Goal: Transaction & Acquisition: Obtain resource

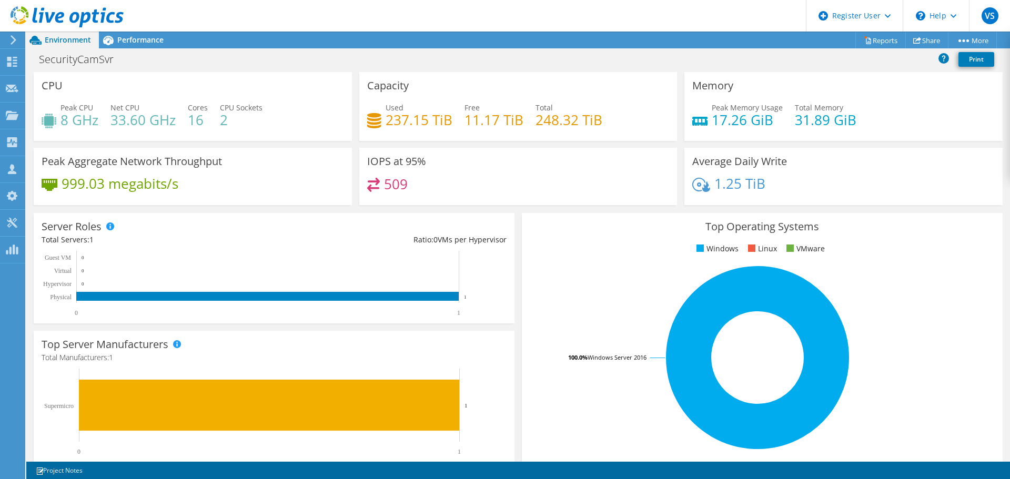
click at [380, 182] on div "509" at bounding box center [387, 184] width 41 height 12
drag, startPoint x: 386, startPoint y: 117, endPoint x: 445, endPoint y: 119, distance: 59.5
click at [445, 119] on h4 "237.15 TiB" at bounding box center [418, 120] width 67 height 12
click at [535, 119] on h4 "248.32 TiB" at bounding box center [568, 120] width 67 height 12
drag, startPoint x: 424, startPoint y: 118, endPoint x: 381, endPoint y: 118, distance: 42.6
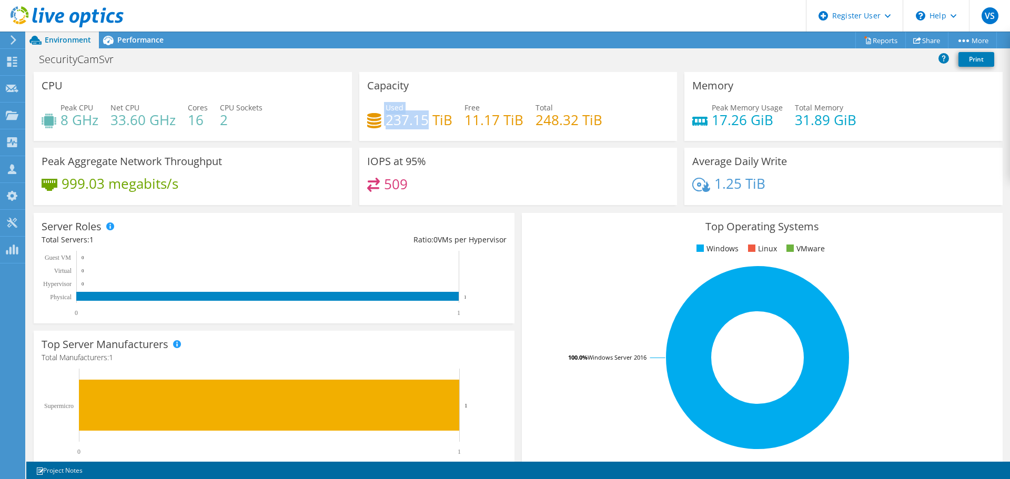
click at [381, 118] on div "Used 237.15 TiB" at bounding box center [409, 114] width 85 height 24
click at [382, 119] on div "Used 237.15 TiB" at bounding box center [409, 114] width 85 height 24
drag, startPoint x: 383, startPoint y: 122, endPoint x: 446, endPoint y: 124, distance: 63.1
click at [446, 124] on h4 "237.15 TiB" at bounding box center [418, 120] width 67 height 12
copy h4 "237.15 TiB"
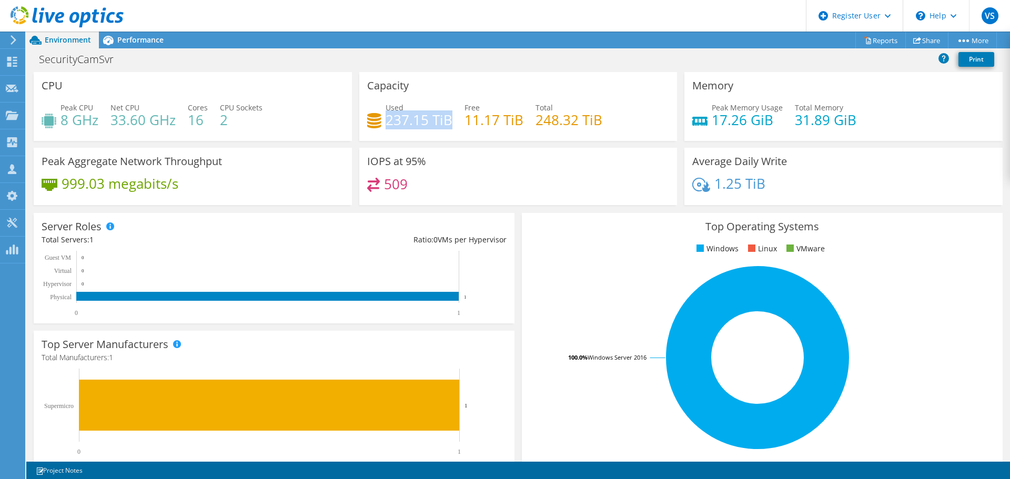
drag, startPoint x: 206, startPoint y: 168, endPoint x: 195, endPoint y: 124, distance: 45.7
click at [206, 168] on div "Peak Aggregate Network Throughput 999.03 megabits/s" at bounding box center [193, 176] width 318 height 57
click at [154, 45] on div "Performance" at bounding box center [135, 40] width 73 height 17
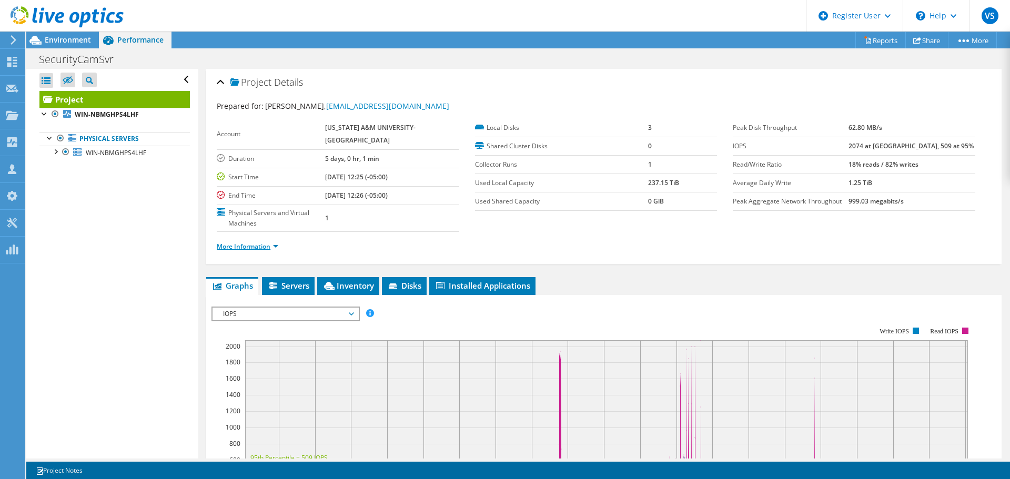
click at [268, 242] on link "More Information" at bounding box center [248, 246] width 62 height 9
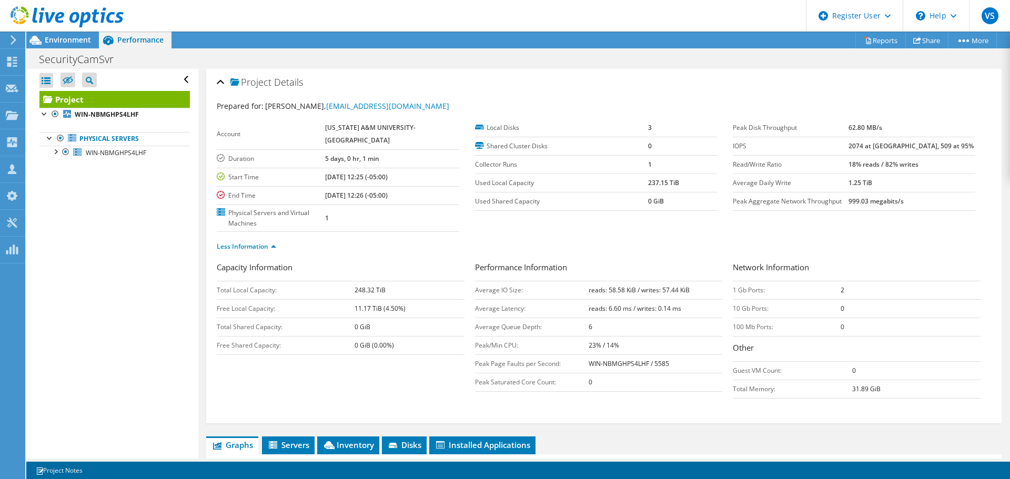
click at [612, 286] on b "reads: 58.58 KiB / writes: 57.44 KiB" at bounding box center [638, 290] width 101 height 9
drag, startPoint x: 612, startPoint y: 269, endPoint x: 669, endPoint y: 266, distance: 57.9
click at [669, 286] on b "reads: 58.58 KiB / writes: 57.44 KiB" at bounding box center [638, 290] width 101 height 9
click at [531, 336] on td "Peak/Min CPU:" at bounding box center [532, 345] width 114 height 18
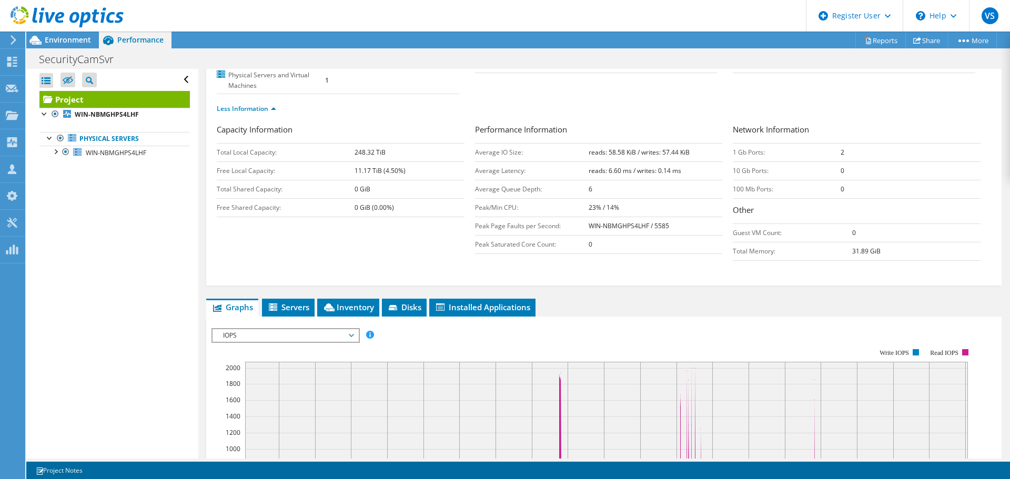
scroll to position [105, 0]
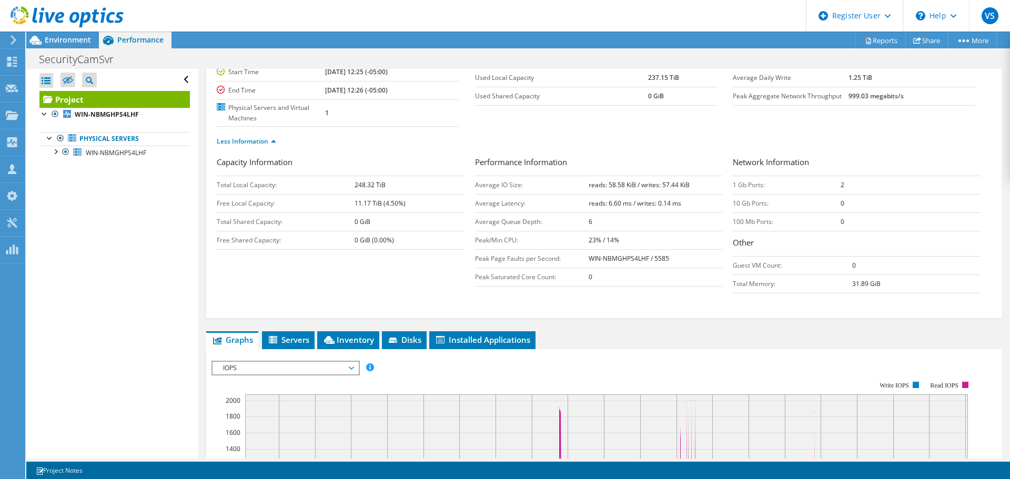
drag, startPoint x: 822, startPoint y: 167, endPoint x: 842, endPoint y: 168, distance: 20.5
click at [842, 176] on tr "1 Gb Ports: 2" at bounding box center [856, 185] width 248 height 18
click at [842, 176] on td "2" at bounding box center [910, 185] width 140 height 18
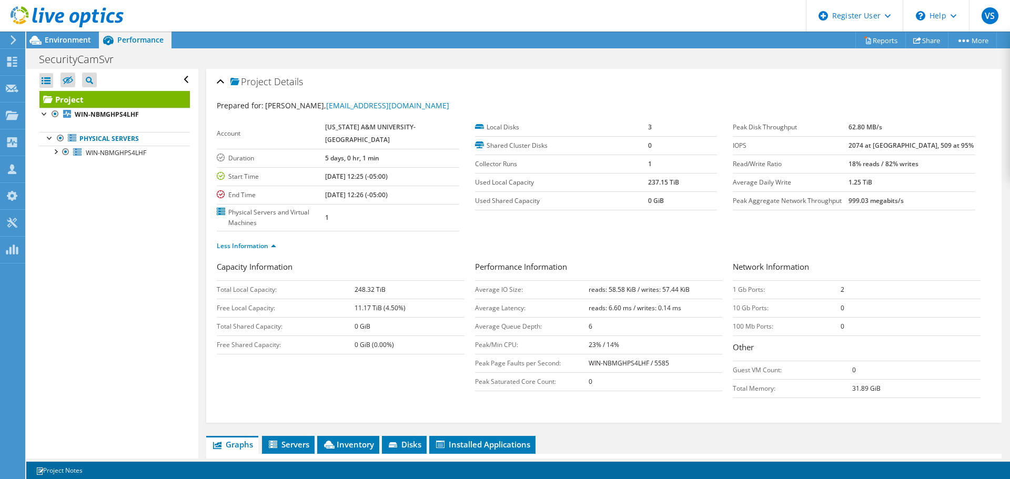
scroll to position [0, 0]
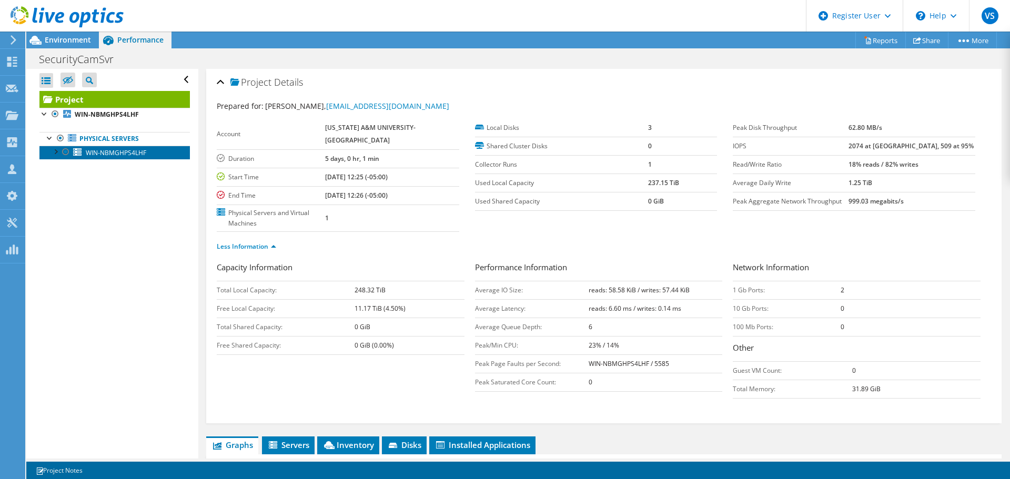
drag, startPoint x: 136, startPoint y: 157, endPoint x: 129, endPoint y: 157, distance: 6.3
click at [136, 157] on span "WIN-NBMGHPS4LHF" at bounding box center [116, 152] width 60 height 9
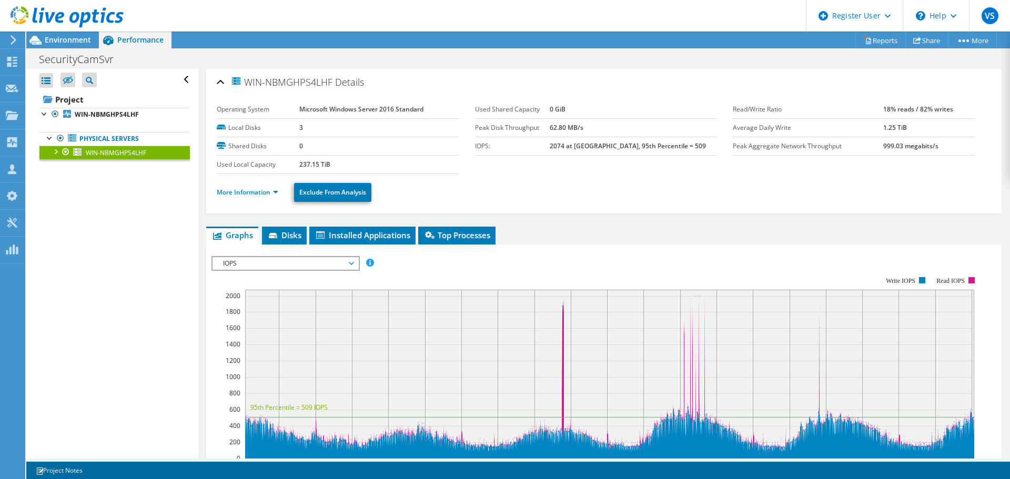
click at [53, 152] on div at bounding box center [55, 151] width 11 height 11
click at [86, 164] on icon at bounding box center [82, 166] width 8 height 5
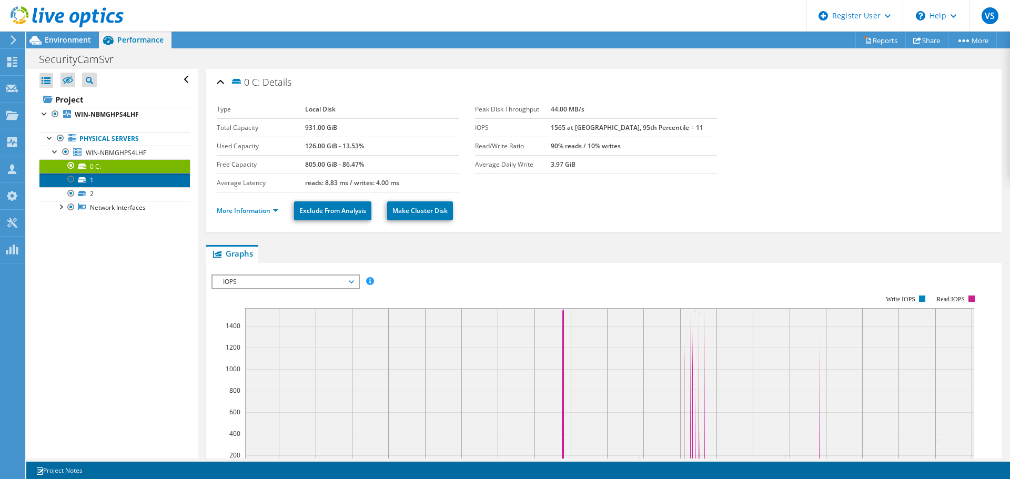
click at [90, 180] on link "1" at bounding box center [114, 180] width 150 height 14
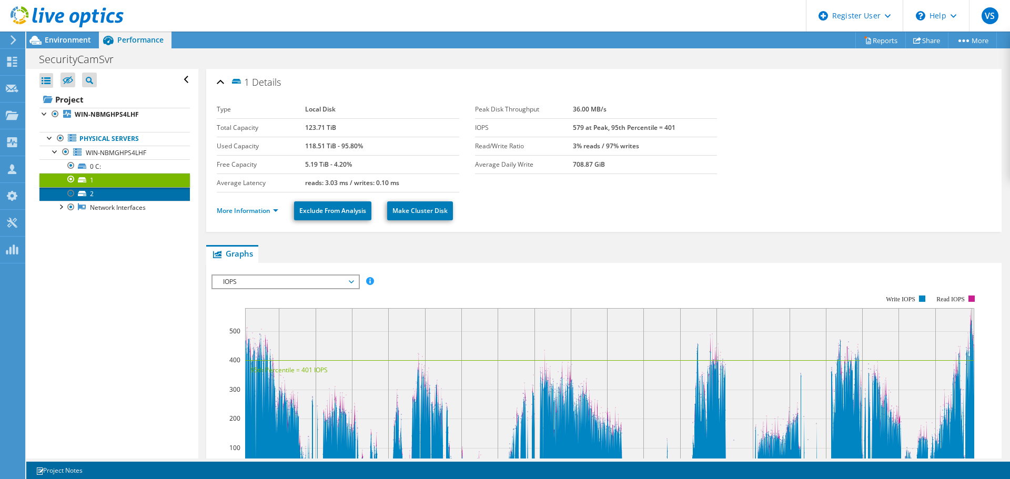
click at [95, 192] on link "2" at bounding box center [114, 194] width 150 height 14
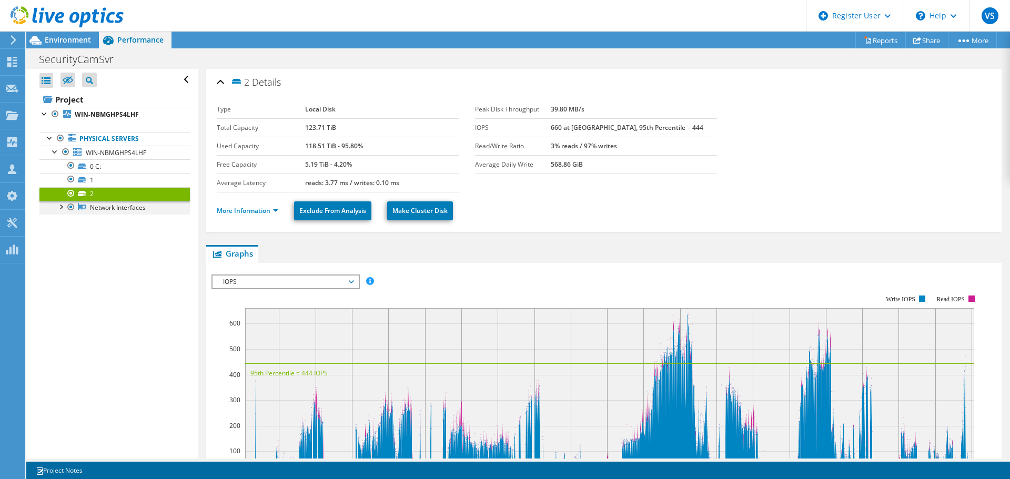
click at [60, 208] on div at bounding box center [60, 206] width 11 height 11
click at [123, 227] on link "Intel(R) Ethernet Controller X540-AT2" at bounding box center [114, 226] width 150 height 23
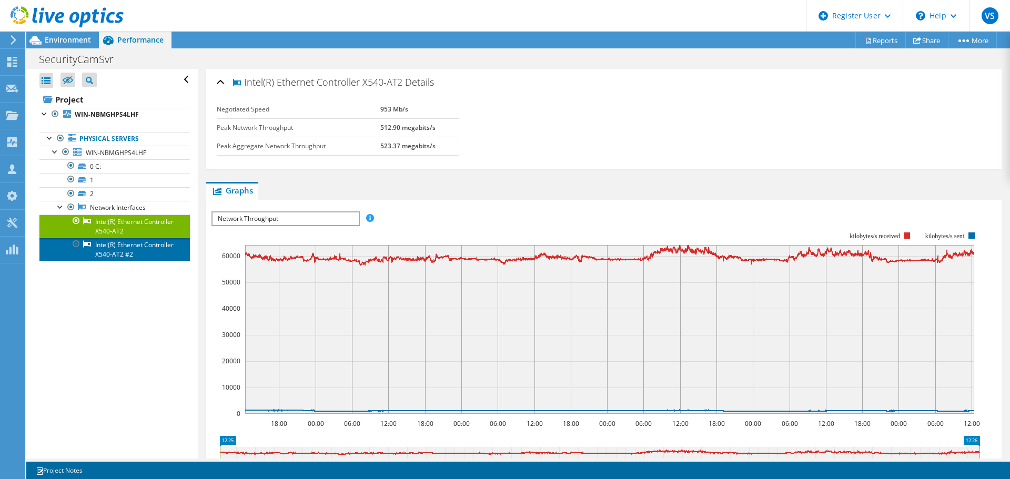
click at [148, 253] on link "Intel(R) Ethernet Controller X540-AT2 #2" at bounding box center [114, 249] width 150 height 23
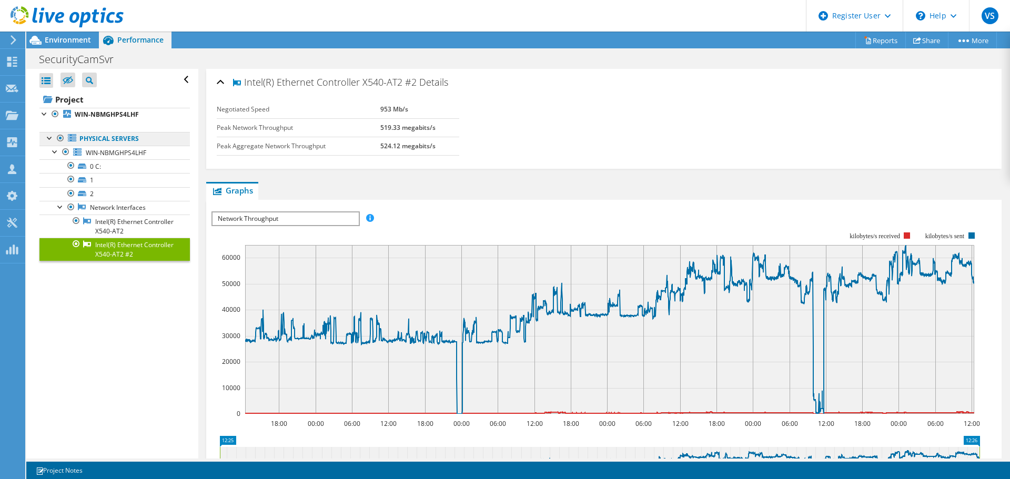
click at [116, 136] on link "Physical Servers" at bounding box center [114, 139] width 150 height 14
click at [72, 139] on icon at bounding box center [72, 137] width 8 height 7
click at [83, 150] on link "WIN-NBMGHPS4LHF" at bounding box center [114, 153] width 150 height 14
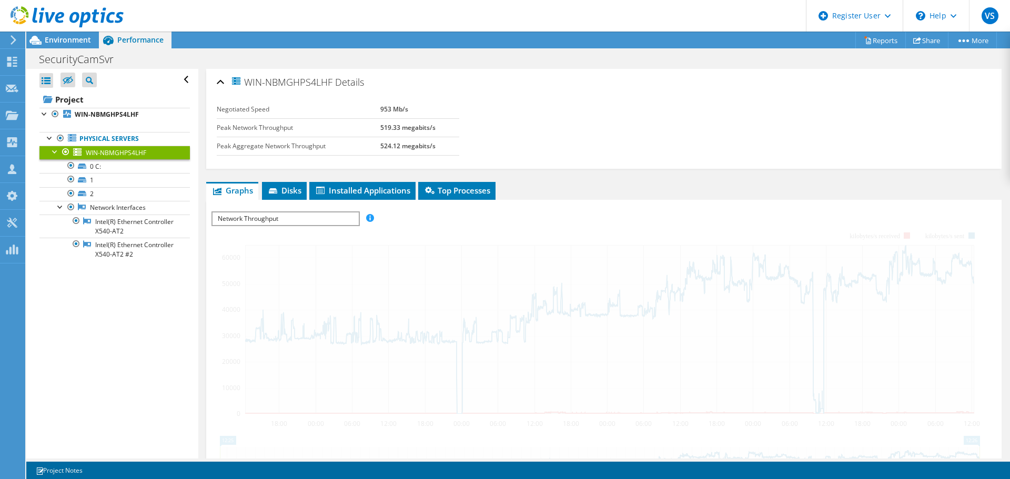
click at [54, 154] on div at bounding box center [55, 151] width 11 height 11
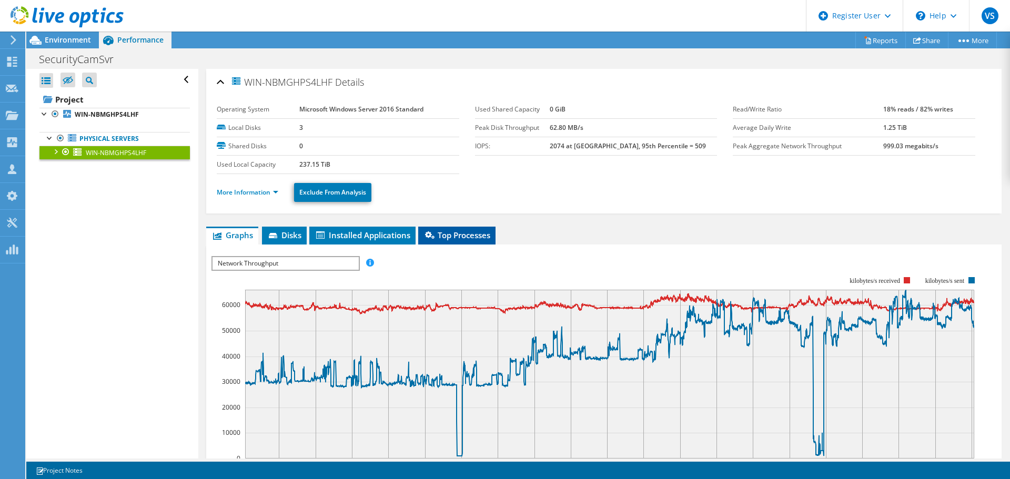
click at [439, 239] on span "Top Processes" at bounding box center [456, 235] width 67 height 11
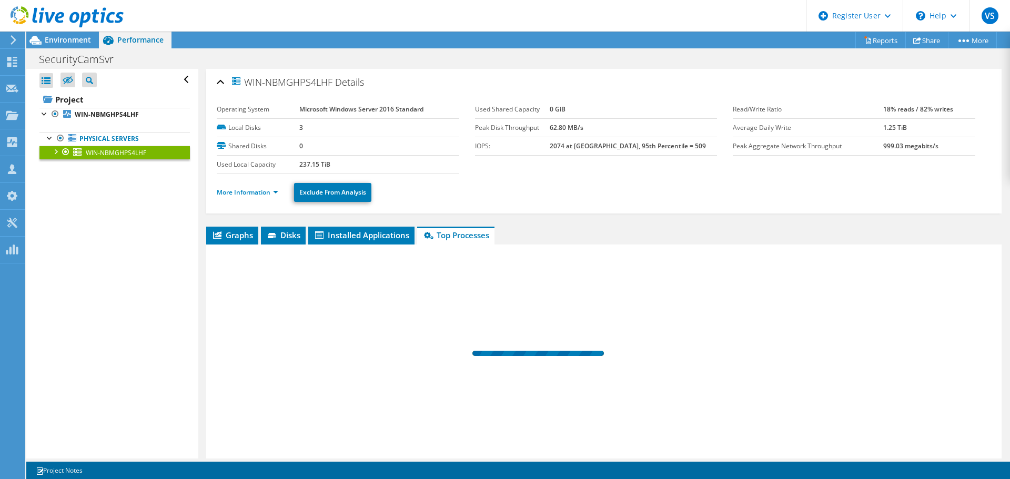
scroll to position [49, 0]
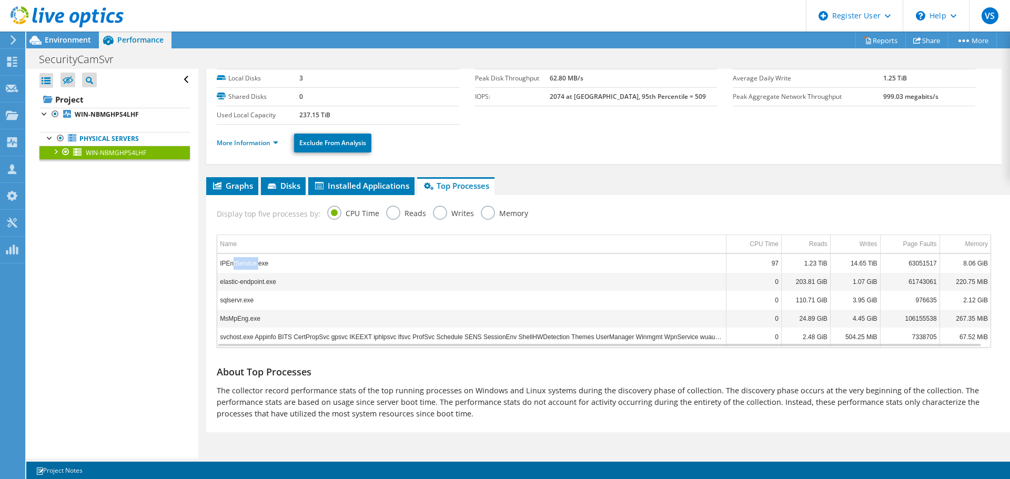
drag, startPoint x: 230, startPoint y: 265, endPoint x: 255, endPoint y: 266, distance: 24.7
click at [255, 266] on td "IPEntService.exe" at bounding box center [471, 263] width 508 height 18
drag, startPoint x: 233, startPoint y: 280, endPoint x: 235, endPoint y: 296, distance: 15.9
click at [258, 281] on td "elastic-endpoint.exe" at bounding box center [471, 281] width 508 height 18
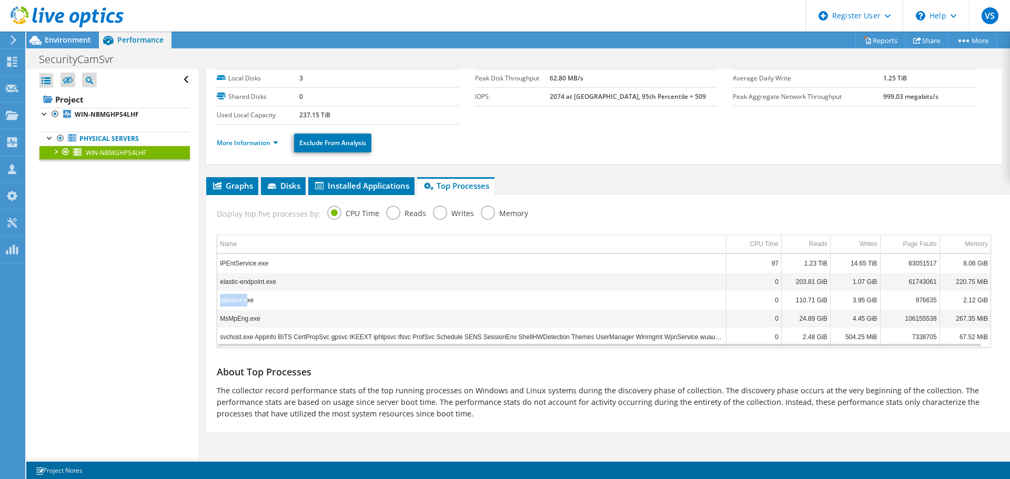
click at [247, 303] on td "sqlservr.exe" at bounding box center [471, 300] width 508 height 18
drag, startPoint x: 229, startPoint y: 321, endPoint x: 244, endPoint y: 321, distance: 14.7
click at [244, 321] on td "MsMpEng.exe" at bounding box center [471, 318] width 508 height 18
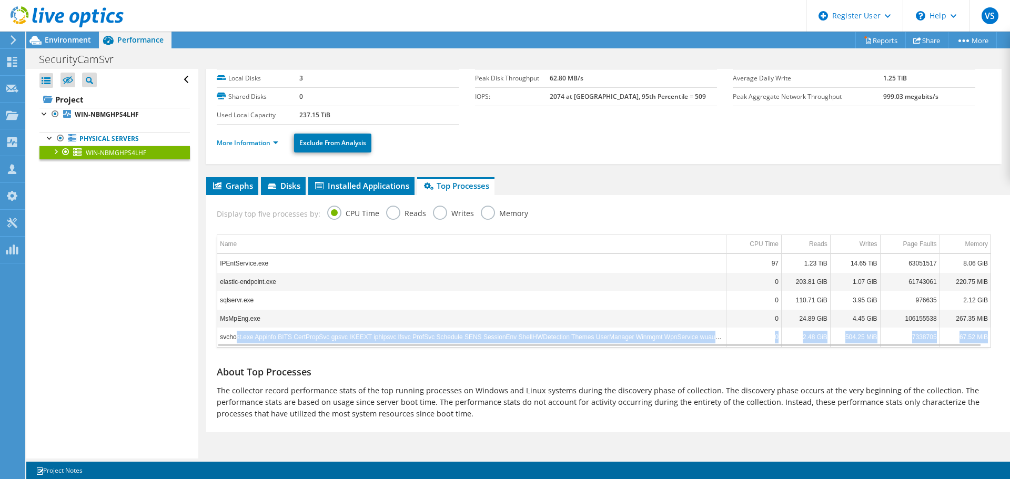
drag, startPoint x: 237, startPoint y: 337, endPoint x: 482, endPoint y: 345, distance: 245.2
click at [482, 345] on div "IPEntService.exe 97 1.23 TiB 14.65 TiB 63051517 8.06 GiB elastic-endpoint.exe 0…" at bounding box center [603, 300] width 773 height 93
click at [482, 345] on div "Data grid" at bounding box center [599, 345] width 762 height 2
click at [338, 331] on td "svchost.exe Appinfo BITS CertPropSvc gpsvc IKEEXT iphlpsvc lfsvc ProfSvc Schedu…" at bounding box center [471, 337] width 508 height 18
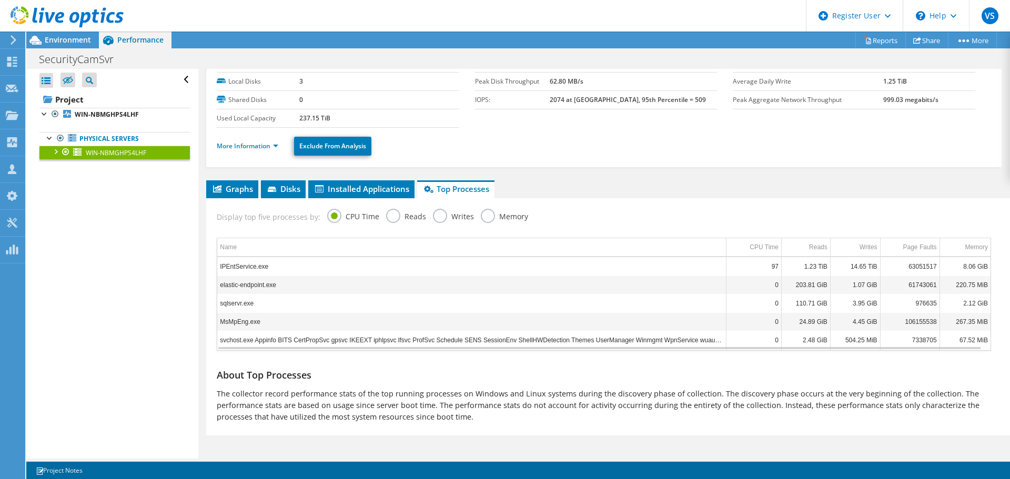
drag, startPoint x: 343, startPoint y: 322, endPoint x: 450, endPoint y: 312, distance: 107.2
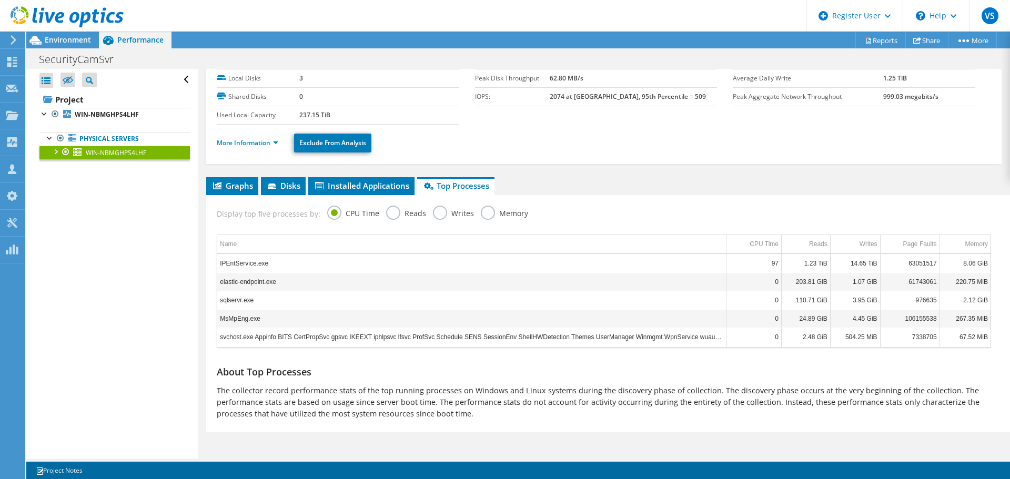
click at [410, 216] on label "Reads" at bounding box center [406, 212] width 40 height 13
click at [0, 0] on input "Reads" at bounding box center [0, 0] width 0 height 0
click at [436, 212] on label "Writes" at bounding box center [453, 212] width 41 height 13
click at [0, 0] on input "Writes" at bounding box center [0, 0] width 0 height 0
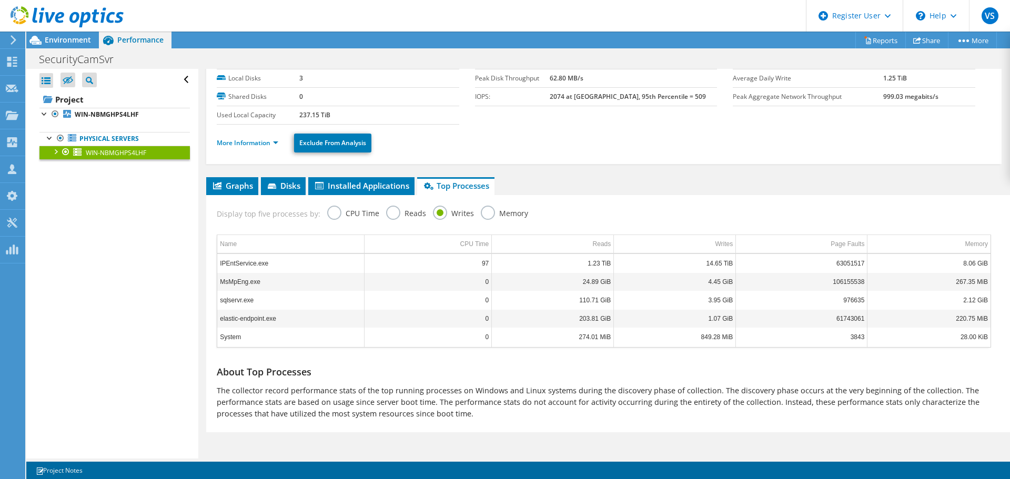
click at [494, 216] on label "Memory" at bounding box center [504, 212] width 47 height 13
click at [0, 0] on input "Memory" at bounding box center [0, 0] width 0 height 0
click at [349, 190] on span "Installed Applications" at bounding box center [361, 185] width 96 height 11
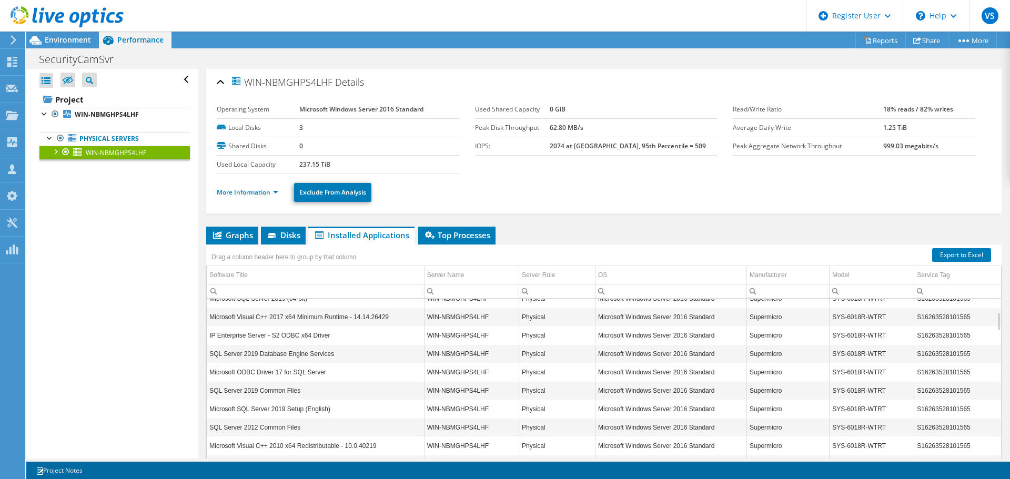
scroll to position [0, 0]
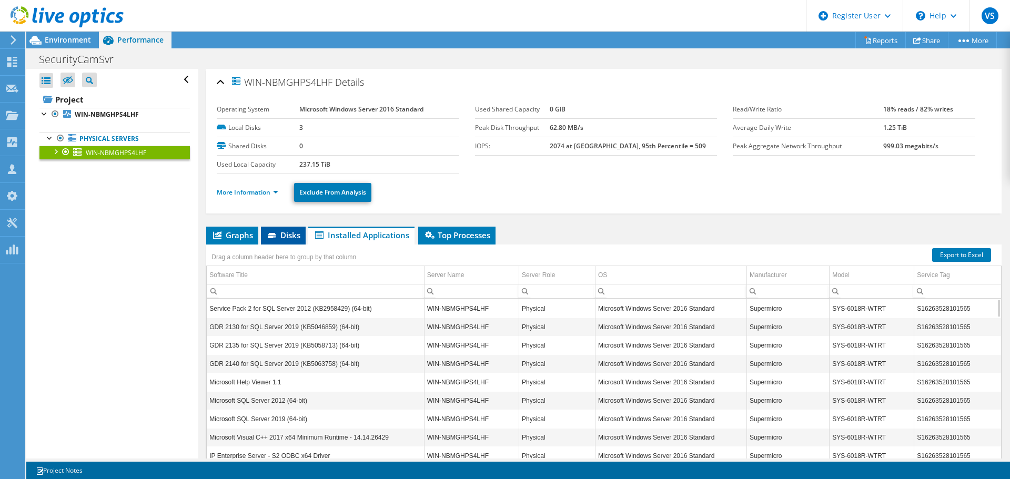
click at [293, 227] on li "Disks" at bounding box center [283, 236] width 45 height 18
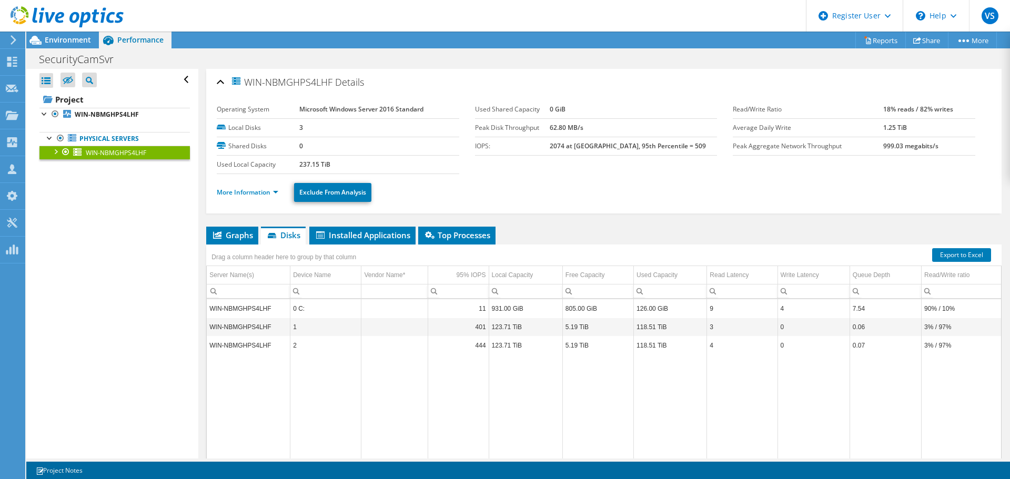
click at [168, 255] on div "Open All Close All Hide Excluded Nodes Project Tree Filter" at bounding box center [111, 264] width 171 height 390
click at [245, 191] on link "More Information" at bounding box center [248, 192] width 62 height 9
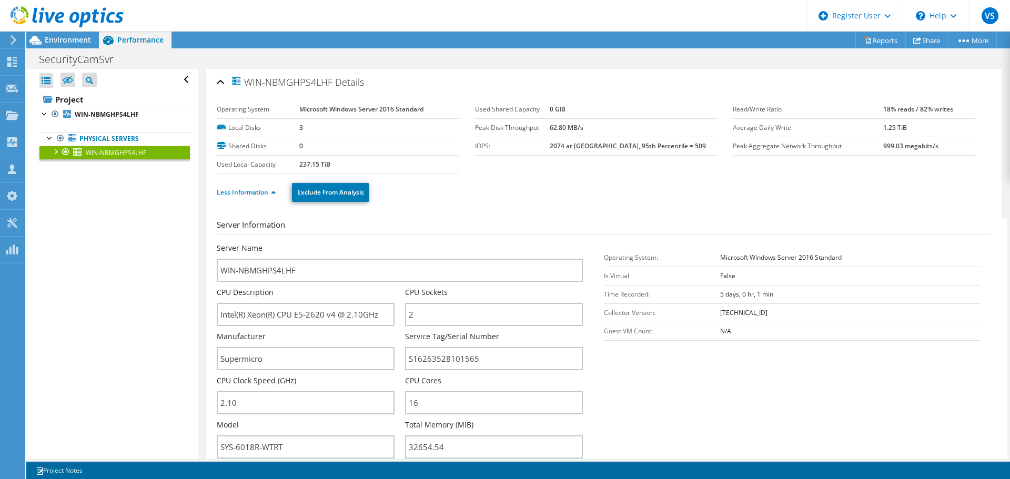
click at [235, 123] on label "Local Disks" at bounding box center [258, 128] width 83 height 11
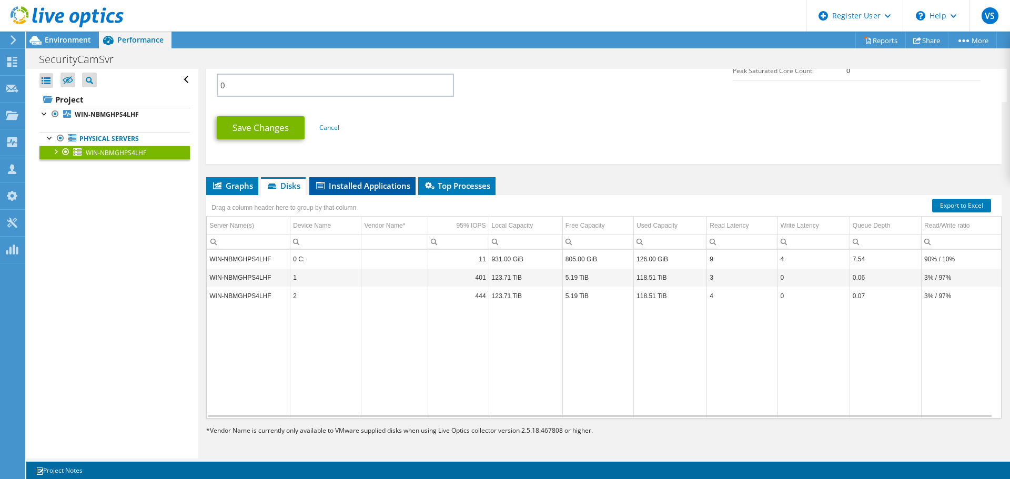
click at [323, 194] on li "Installed Applications" at bounding box center [362, 186] width 106 height 18
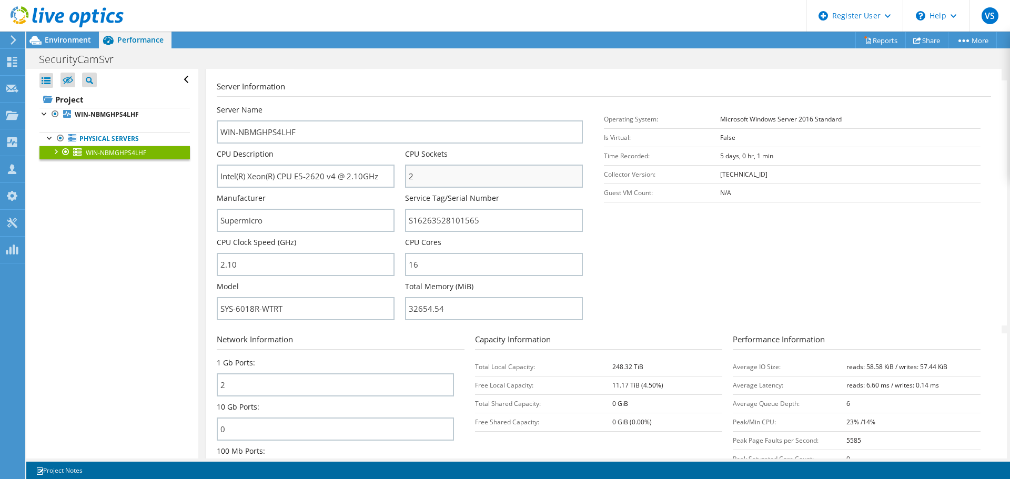
scroll to position [0, 0]
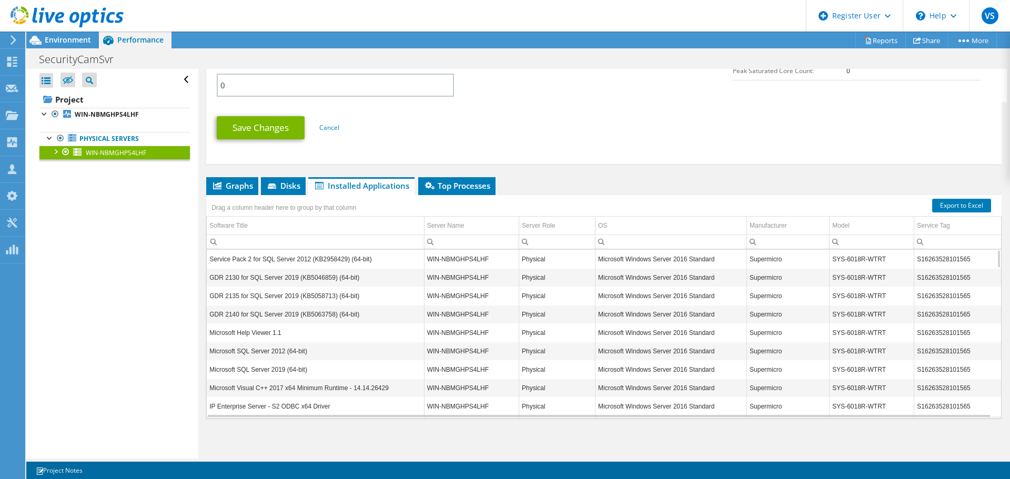
click at [518, 347] on td "Physical" at bounding box center [556, 351] width 76 height 18
click at [495, 423] on div "Graphs Servers Inventory Hypervisor Disks Cluster Disks Installed Applications …" at bounding box center [603, 308] width 795 height 263
click at [757, 318] on td "Supermicro" at bounding box center [788, 313] width 83 height 18
drag, startPoint x: 989, startPoint y: 263, endPoint x: 974, endPoint y: 215, distance: 50.7
click at [974, 215] on body "VS Dell User Vishal Singh Vishal.Singh15@dell.com Dell My Profile Log Out \n He…" at bounding box center [505, 239] width 1010 height 479
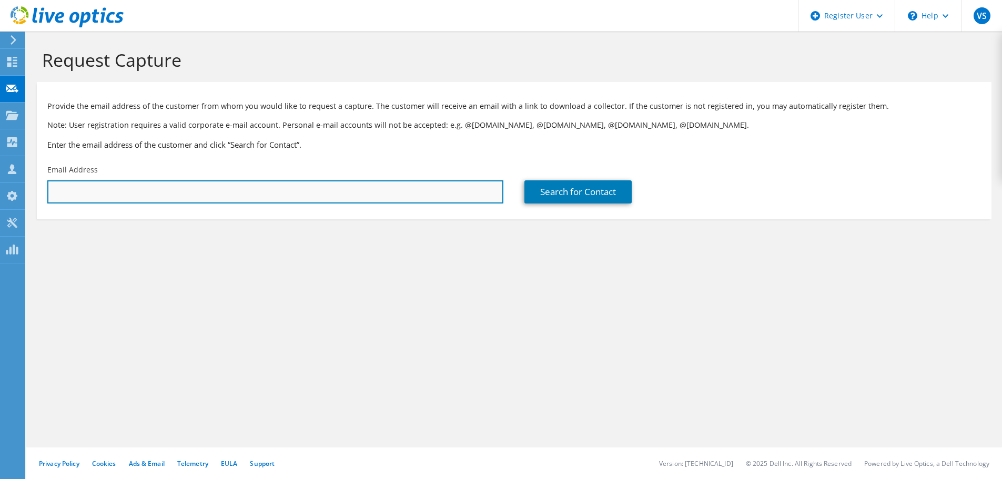
click at [121, 198] on input "text" at bounding box center [275, 191] width 456 height 23
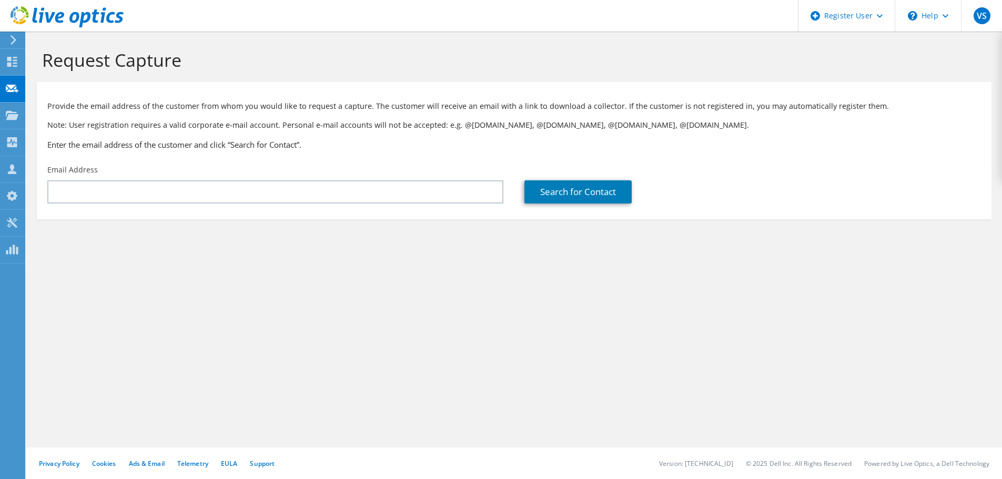
drag, startPoint x: 338, startPoint y: 262, endPoint x: 42, endPoint y: 147, distance: 317.5
click at [338, 262] on section "Request Capture Provide the email address of the customer from whom you would l…" at bounding box center [513, 152] width 975 height 240
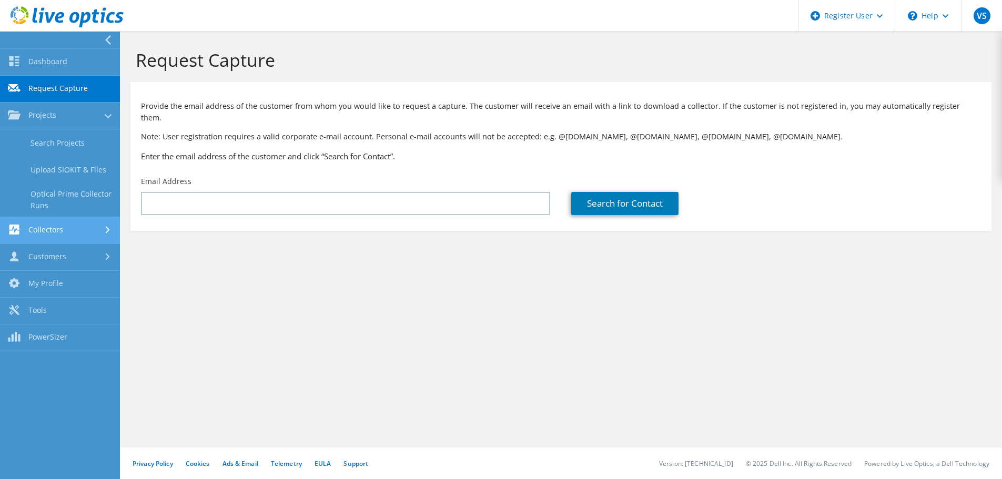
click at [78, 238] on link "Collectors" at bounding box center [60, 230] width 120 height 27
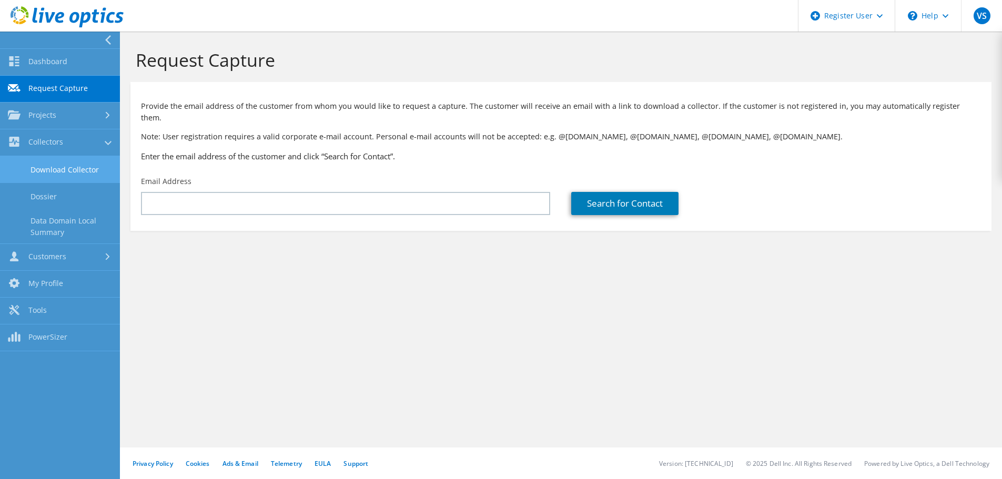
click at [79, 179] on link "Download Collector" at bounding box center [60, 169] width 120 height 27
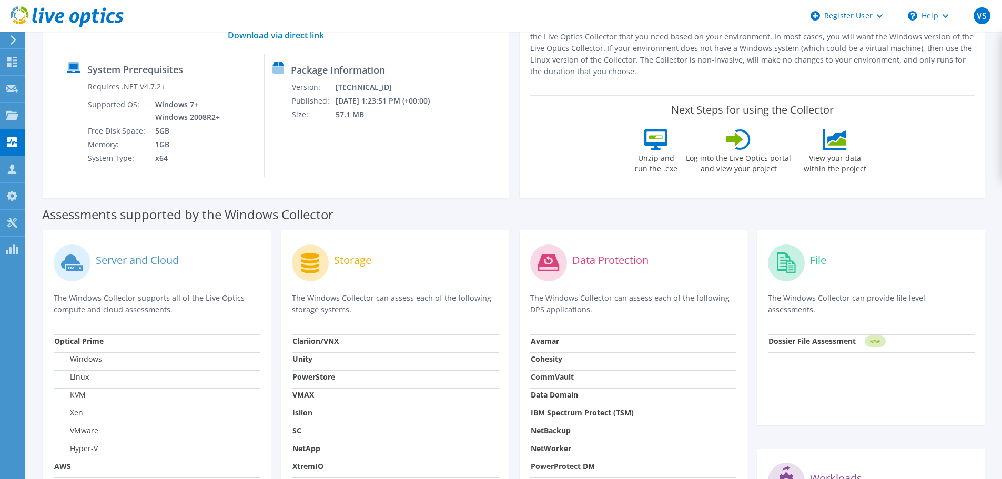
scroll to position [210, 0]
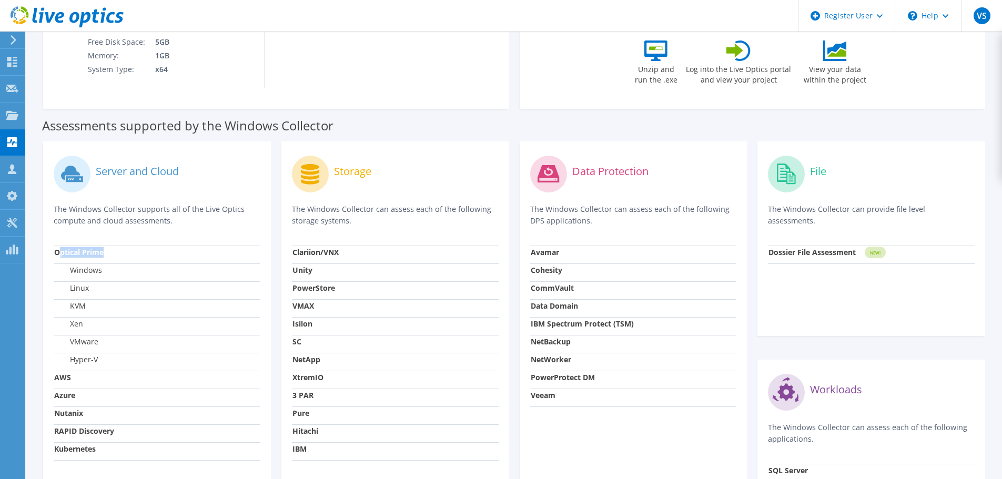
drag, startPoint x: 59, startPoint y: 255, endPoint x: 117, endPoint y: 257, distance: 57.4
click at [117, 257] on td "Optical Prime" at bounding box center [157, 255] width 207 height 18
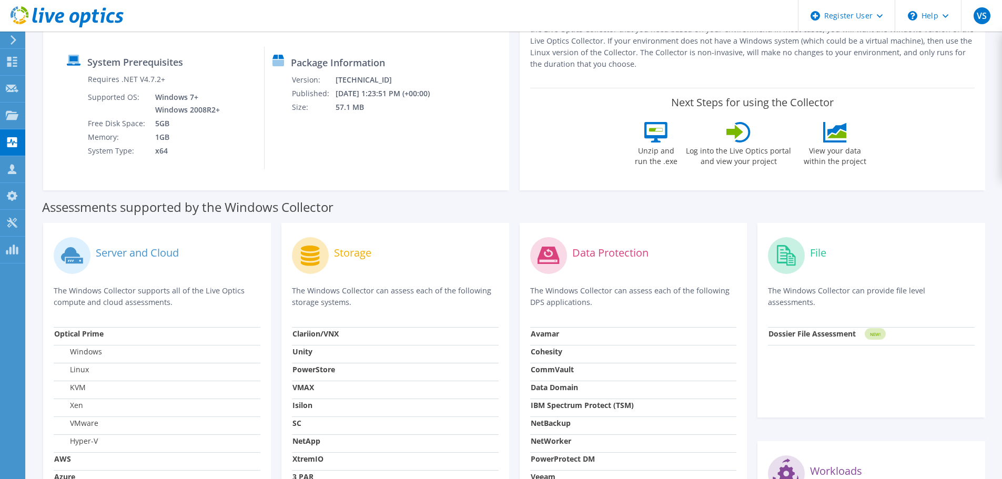
scroll to position [234, 0]
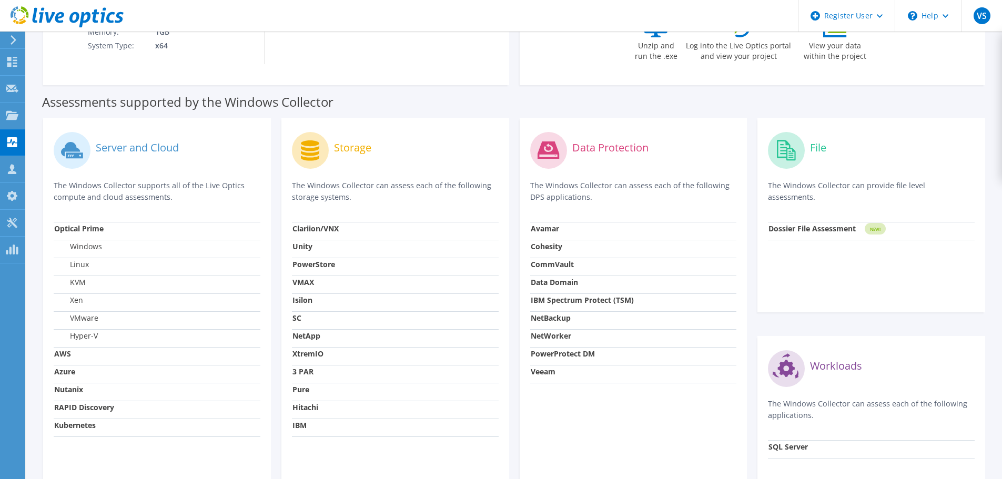
click at [100, 234] on td "Optical Prime" at bounding box center [157, 231] width 207 height 18
click at [106, 148] on label "Server and Cloud" at bounding box center [137, 148] width 83 height 11
drag, startPoint x: 106, startPoint y: 148, endPoint x: 188, endPoint y: 148, distance: 82.0
click at [188, 148] on div "Server and Cloud" at bounding box center [157, 150] width 207 height 44
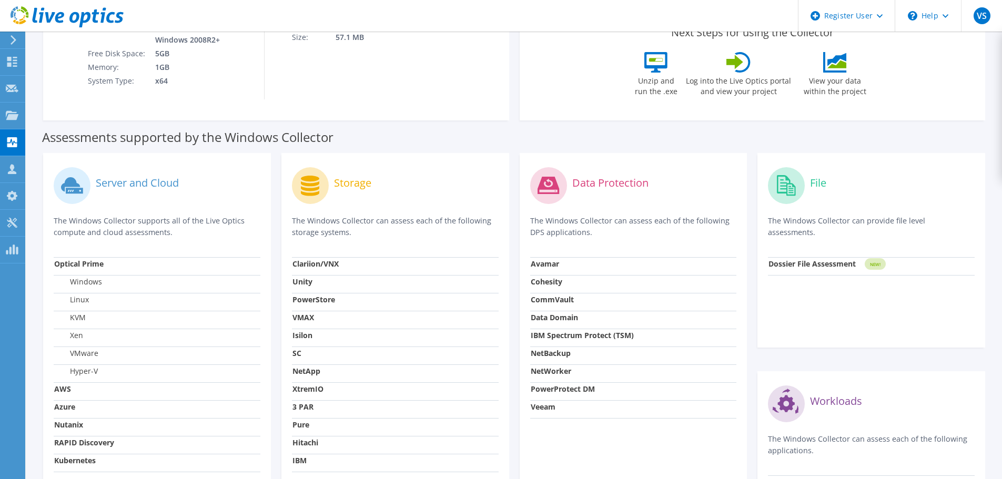
scroll to position [181, 0]
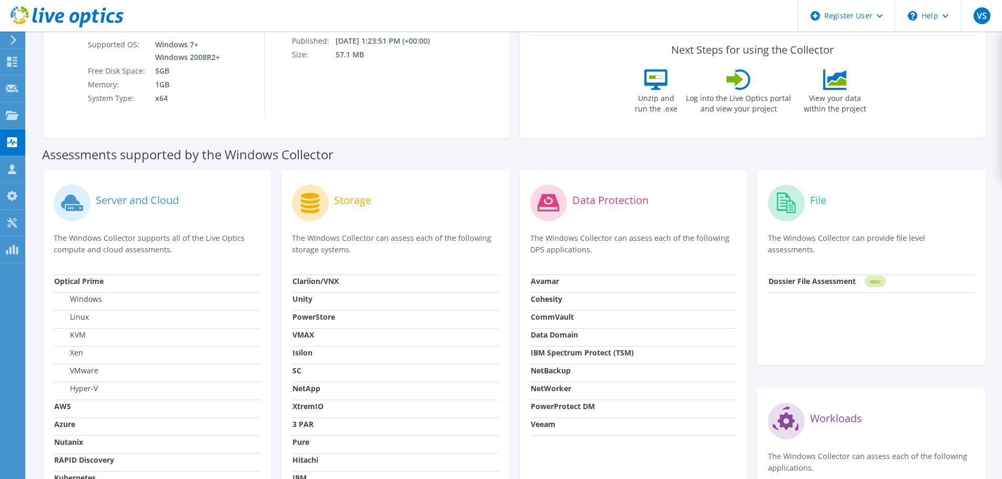
click at [86, 166] on div "Server and Cloud The Windows Collector supports all of the Live Optics compute …" at bounding box center [514, 376] width 952 height 423
click at [228, 166] on div "Server and Cloud The Windows Collector supports all of the Live Optics compute …" at bounding box center [514, 376] width 952 height 423
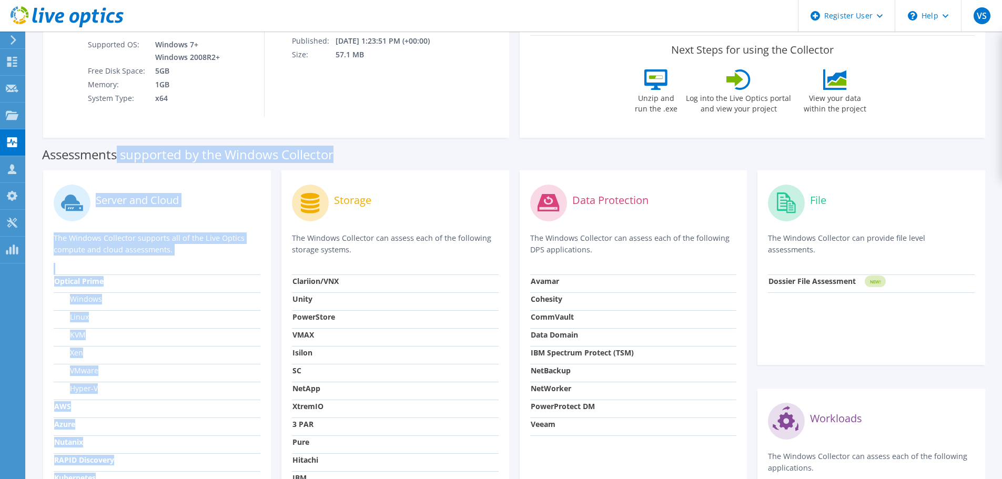
drag, startPoint x: 118, startPoint y: 159, endPoint x: 281, endPoint y: 166, distance: 162.6
click at [281, 166] on div "Assessments supported by the Windows Collector Server and Cloud The Windows Col…" at bounding box center [514, 361] width 944 height 445
click at [174, 218] on div "Server and Cloud" at bounding box center [157, 203] width 207 height 44
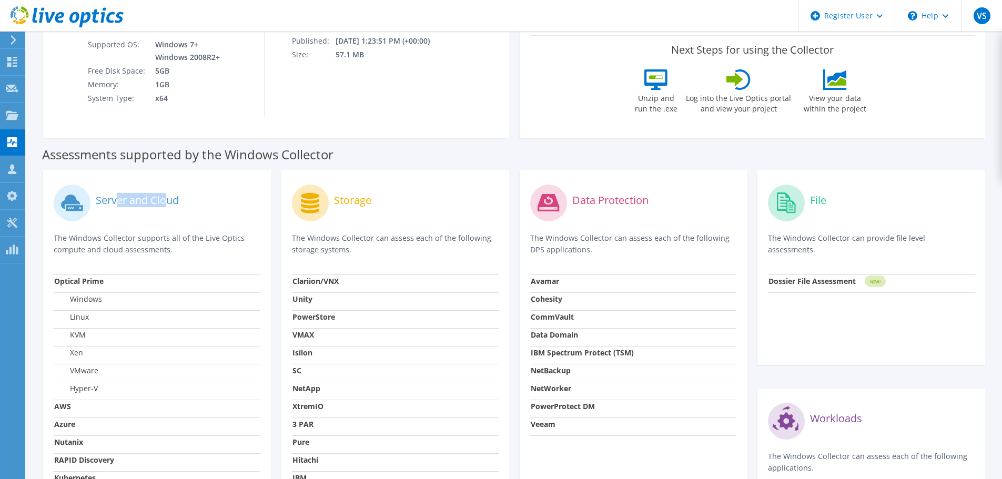
drag, startPoint x: 118, startPoint y: 204, endPoint x: 166, endPoint y: 203, distance: 48.4
click at [166, 203] on label "Server and Cloud" at bounding box center [137, 200] width 83 height 11
click at [344, 198] on label "Storage" at bounding box center [352, 200] width 37 height 11
drag, startPoint x: 606, startPoint y: 199, endPoint x: 614, endPoint y: 198, distance: 8.0
click at [614, 198] on label "Data Protection" at bounding box center [610, 200] width 76 height 11
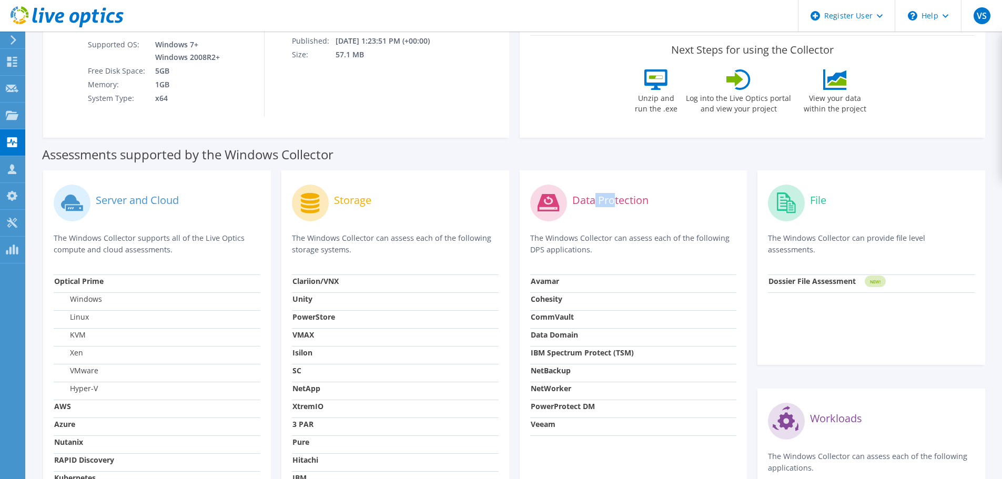
click at [725, 225] on div "Data Protection The Windows Collector can assess each of the following DPS appl…" at bounding box center [633, 228] width 207 height 94
click at [845, 202] on div "File" at bounding box center [871, 203] width 207 height 44
click at [846, 202] on div "File" at bounding box center [871, 203] width 207 height 44
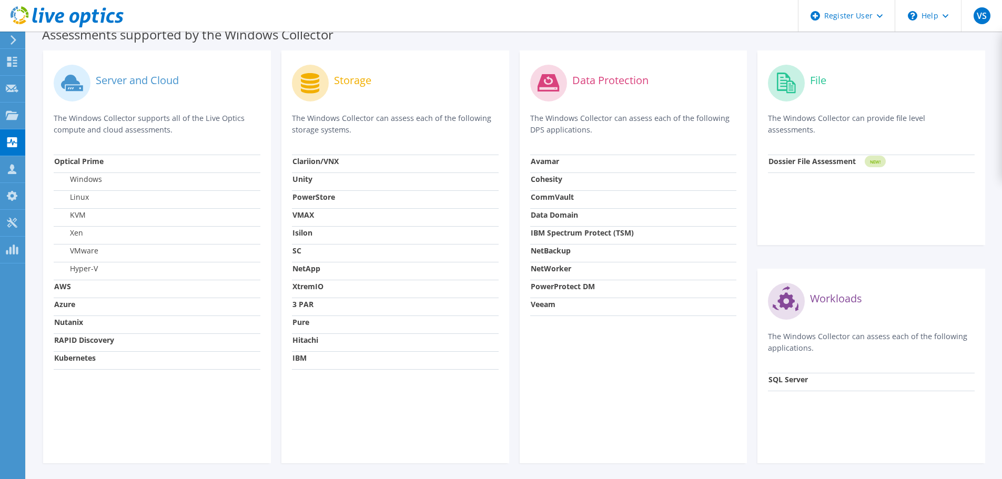
scroll to position [339, 0]
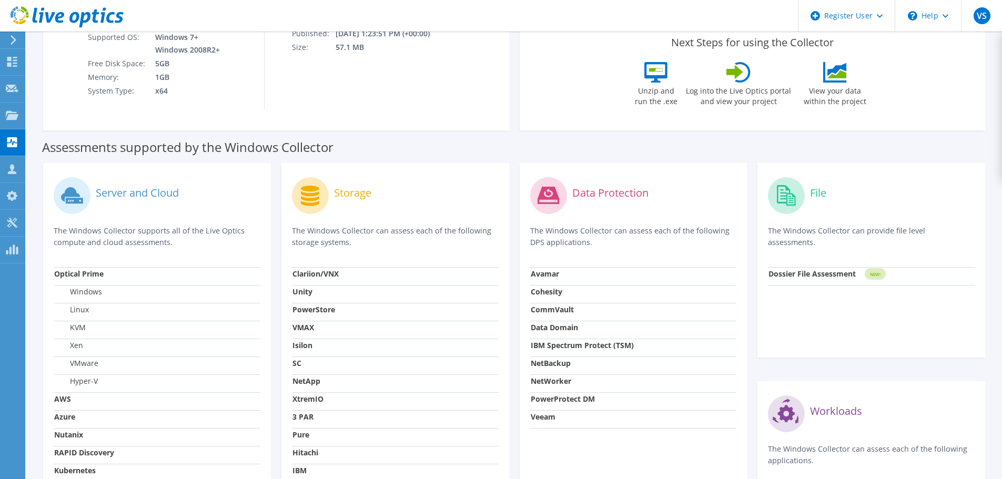
drag, startPoint x: 503, startPoint y: 370, endPoint x: 511, endPoint y: 332, distance: 38.7
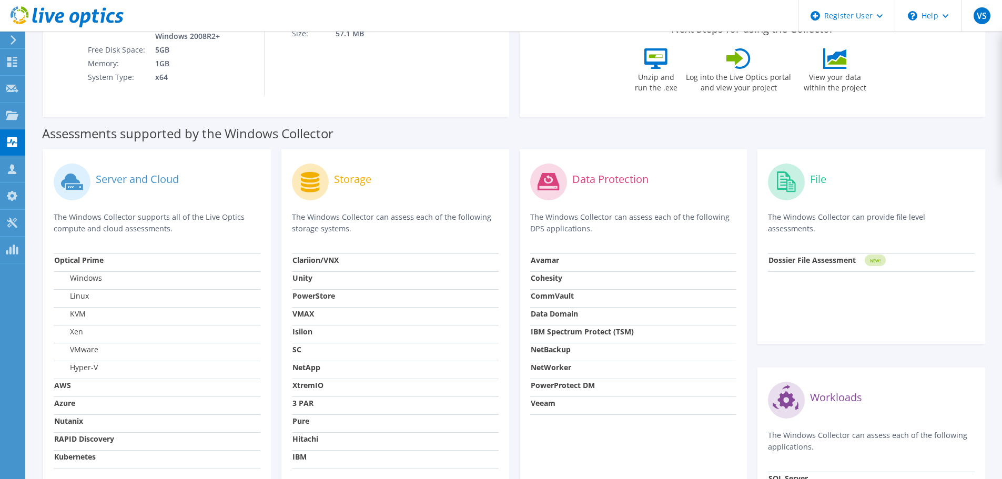
drag, startPoint x: 515, startPoint y: 340, endPoint x: 514, endPoint y: 322, distance: 17.9
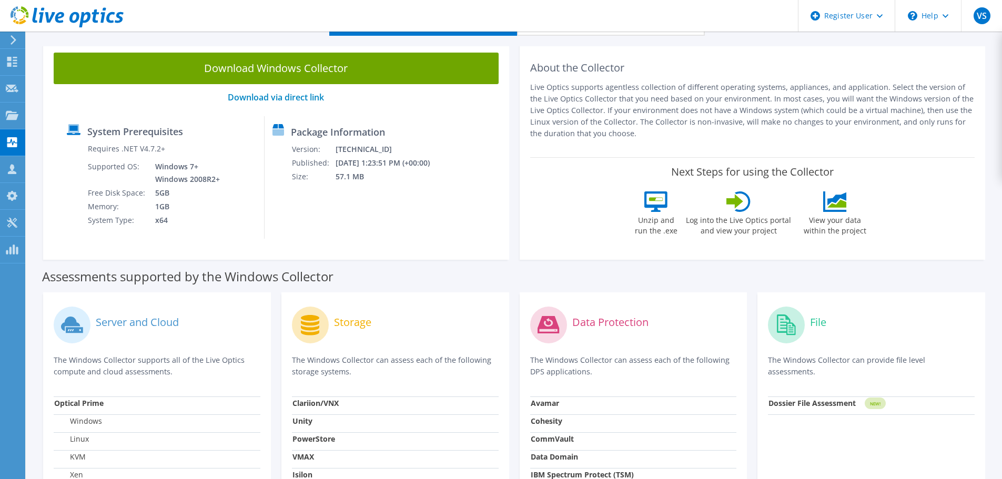
scroll to position [0, 0]
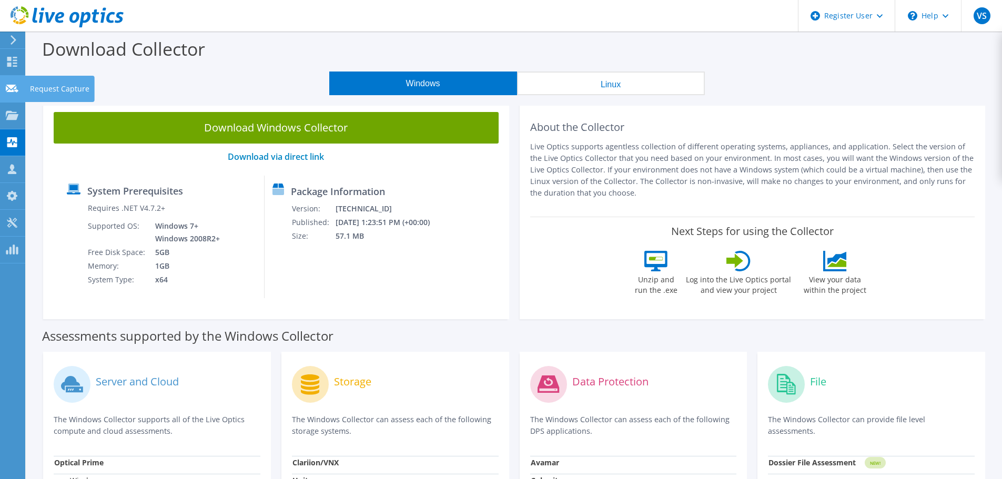
click at [15, 84] on icon at bounding box center [12, 89] width 13 height 10
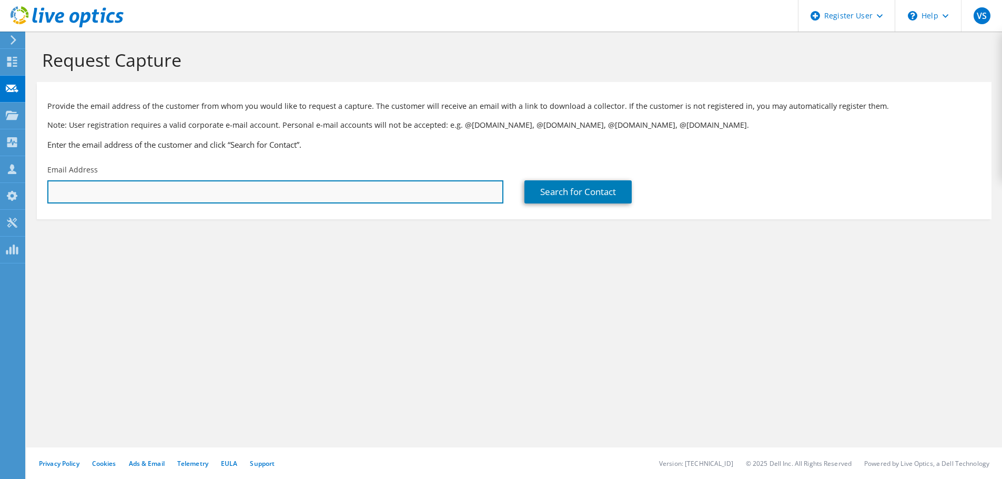
click at [151, 188] on input "text" at bounding box center [275, 191] width 456 height 23
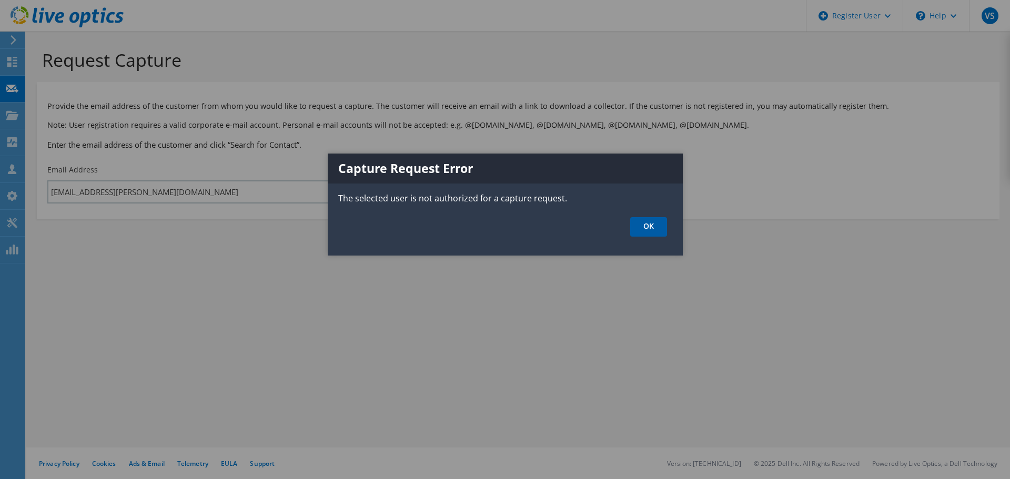
click at [645, 226] on link "OK" at bounding box center [648, 226] width 37 height 19
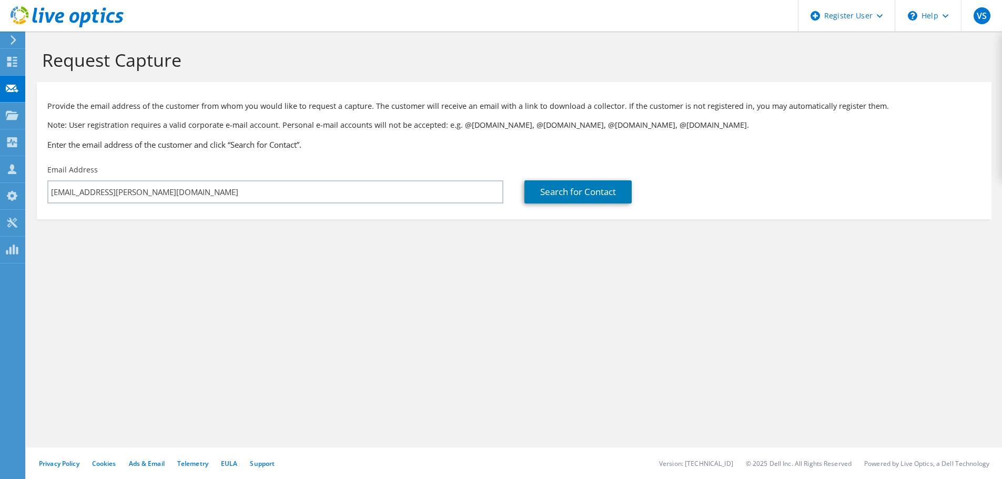
click at [277, 234] on section "Request Capture Provide the email address of the customer from whom you would l…" at bounding box center [513, 152] width 975 height 240
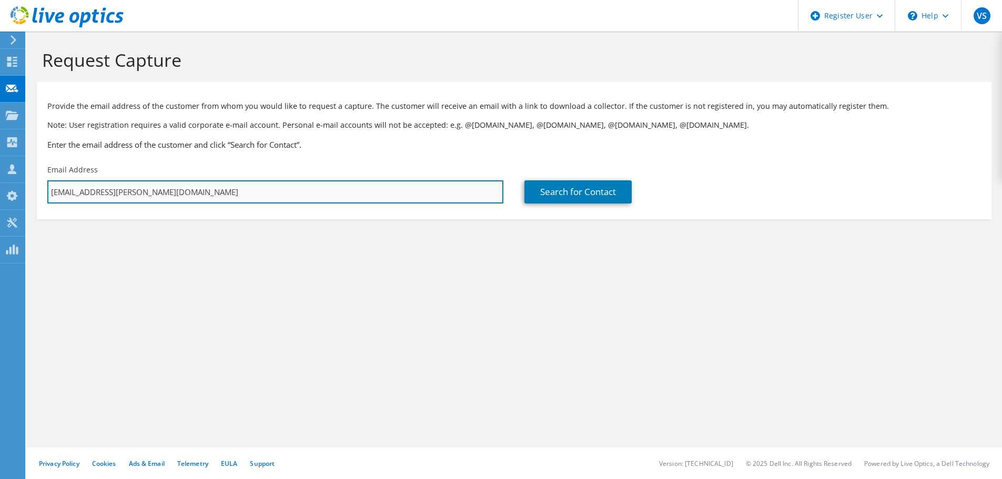
drag, startPoint x: 114, startPoint y: 192, endPoint x: 127, endPoint y: 192, distance: 12.6
click at [127, 192] on input "ashish.khokhar@dell.com" at bounding box center [275, 191] width 456 height 23
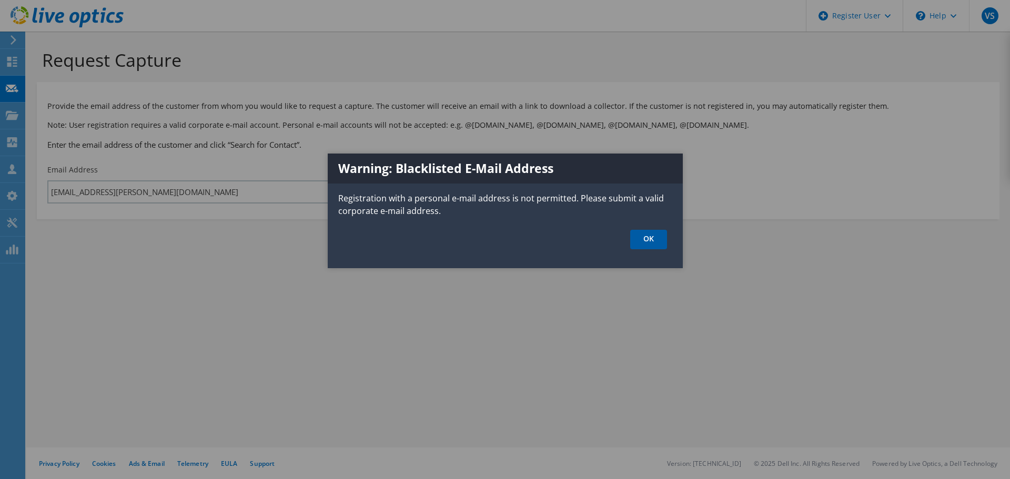
click at [661, 238] on link "OK" at bounding box center [648, 239] width 37 height 19
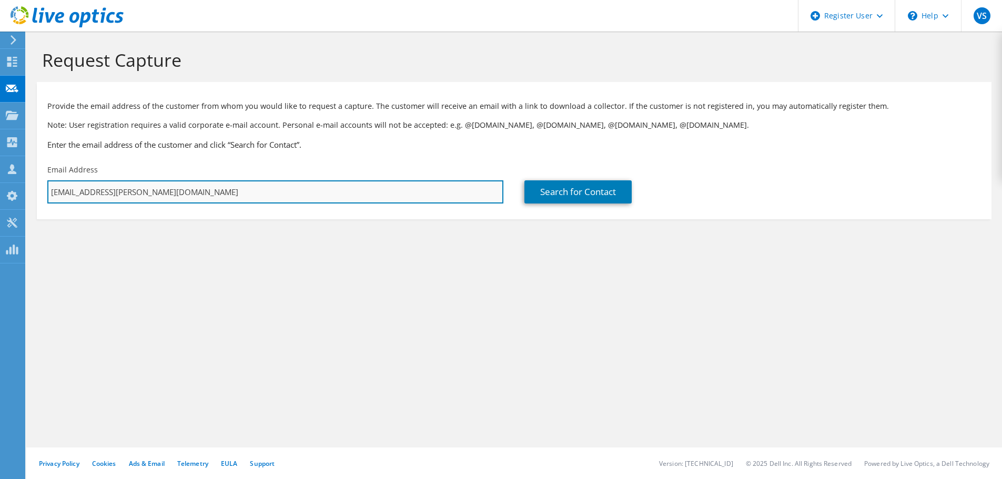
click at [133, 192] on input "ashish.khokhar@gmail.com" at bounding box center [275, 191] width 456 height 23
drag, startPoint x: 134, startPoint y: 192, endPoint x: 117, endPoint y: 196, distance: 17.2
click at [117, 196] on input "ashish.khokhar@gmail.com" at bounding box center [275, 191] width 456 height 23
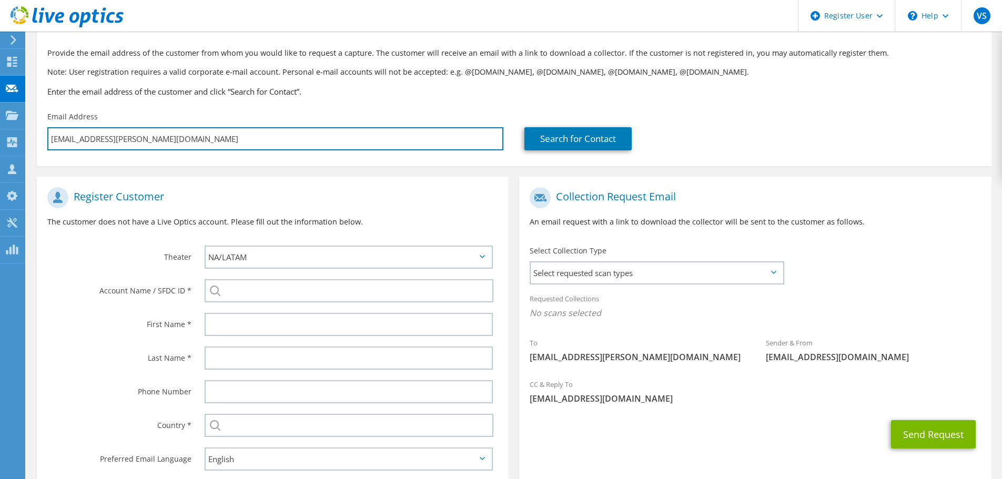
scroll to position [118, 0]
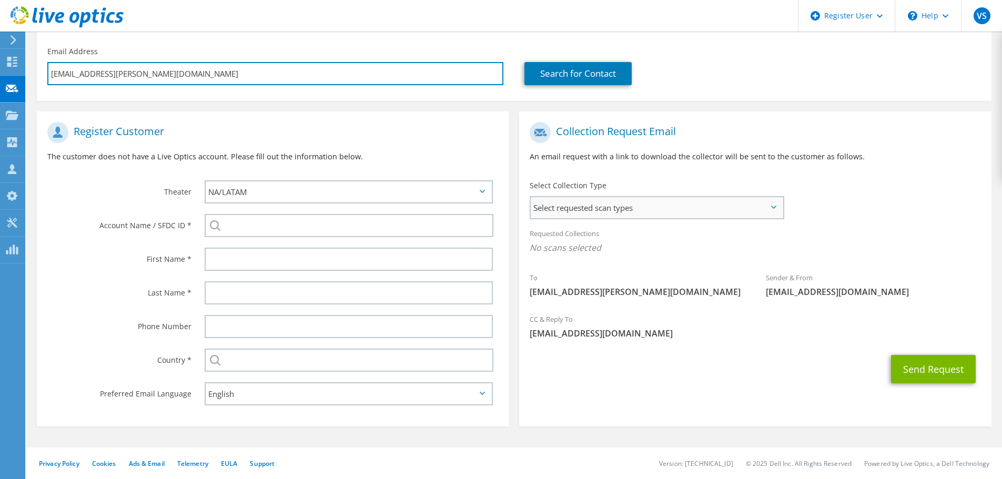
type input "ashish.khokhar@cap.com"
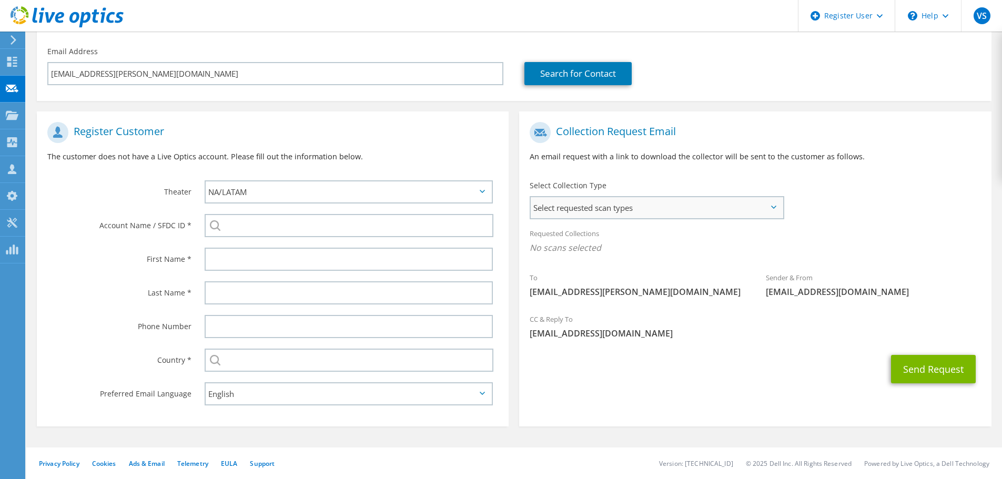
click at [616, 216] on span "Select requested scan types" at bounding box center [657, 207] width 252 height 21
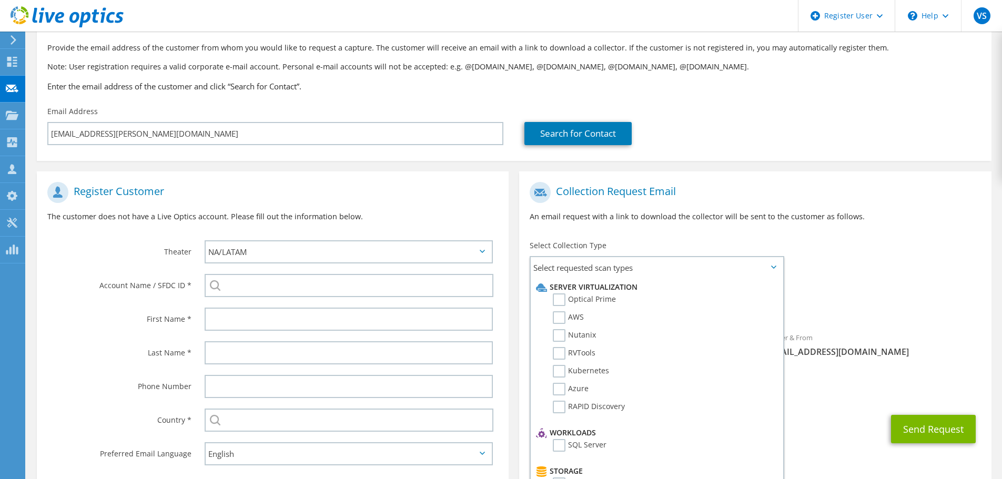
scroll to position [0, 0]
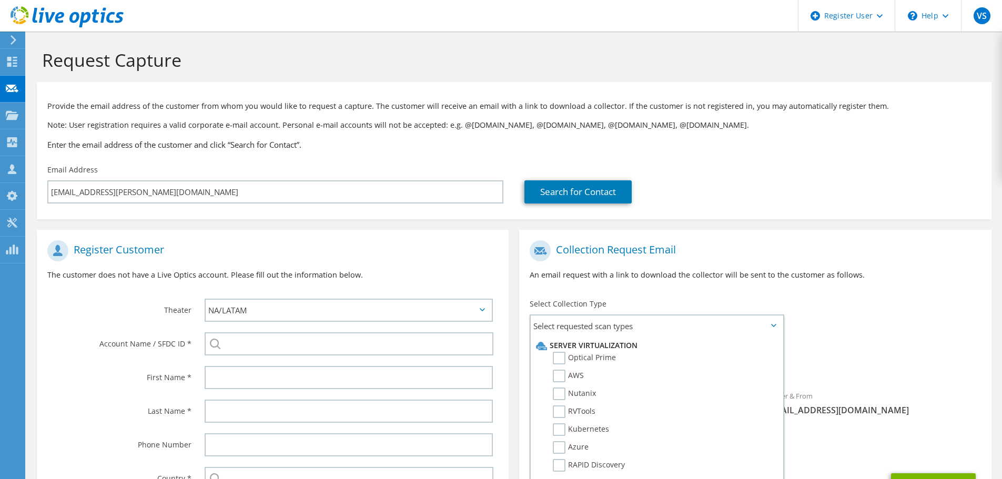
click at [892, 290] on div "Collection Request Email An email request with a link to download the collector…" at bounding box center [755, 264] width 472 height 58
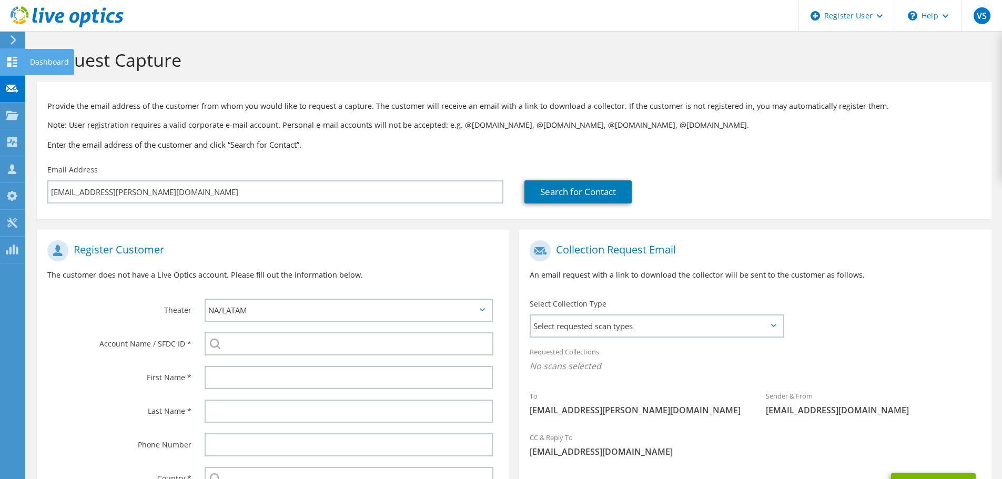
click at [14, 62] on icon at bounding box center [12, 62] width 13 height 10
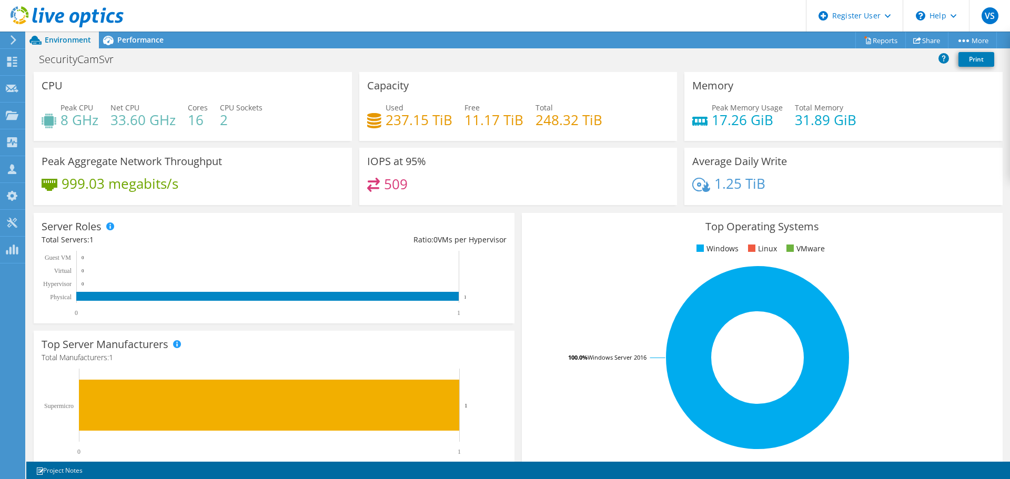
scroll to position [69, 0]
click at [586, 258] on div "Top Operating Systems Windows Linux VMware 100.0% Windows Server 2016" at bounding box center [762, 339] width 481 height 252
click at [419, 240] on div "Ratio: 0 VMs per Hypervisor" at bounding box center [390, 240] width 232 height 12
drag, startPoint x: 419, startPoint y: 240, endPoint x: 496, endPoint y: 276, distance: 85.2
click at [496, 276] on div "Server Roles Physical Servers represent bare metal servers that were targets of…" at bounding box center [274, 268] width 481 height 110
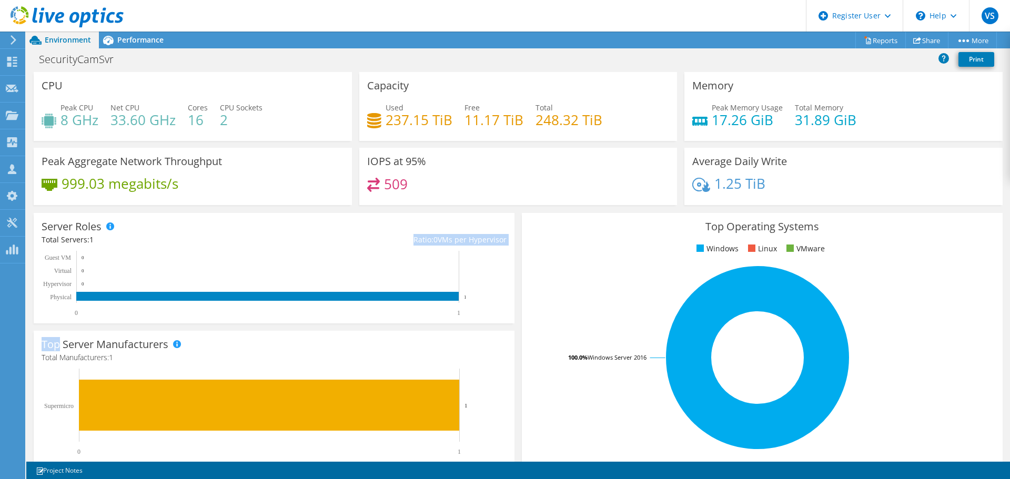
click at [496, 276] on rect at bounding box center [269, 284] width 455 height 66
click at [493, 252] on rect at bounding box center [269, 284] width 455 height 66
